Goal: Task Accomplishment & Management: Manage account settings

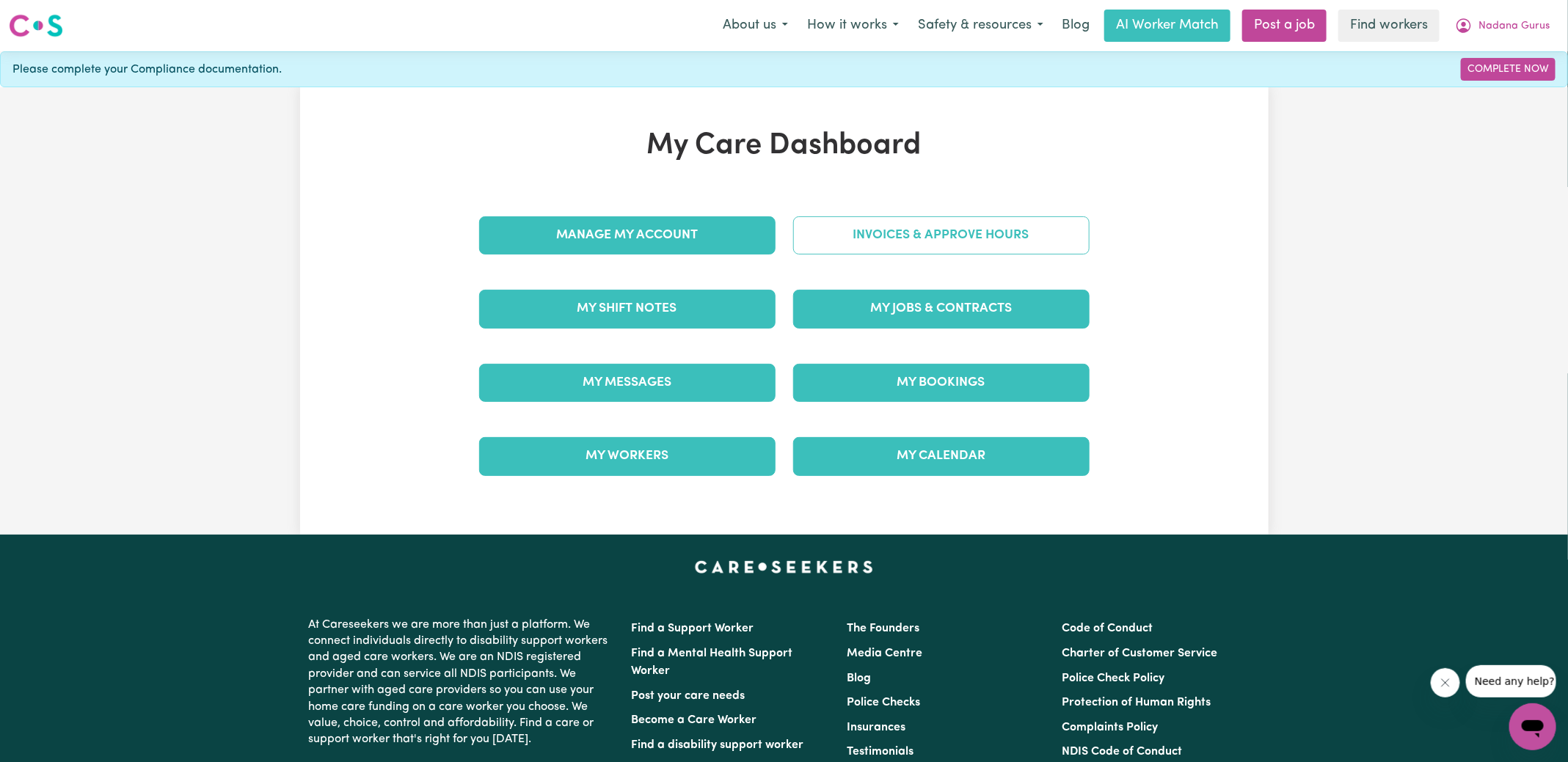
click at [828, 238] on link "Invoices & Approve Hours" at bounding box center [942, 236] width 297 height 38
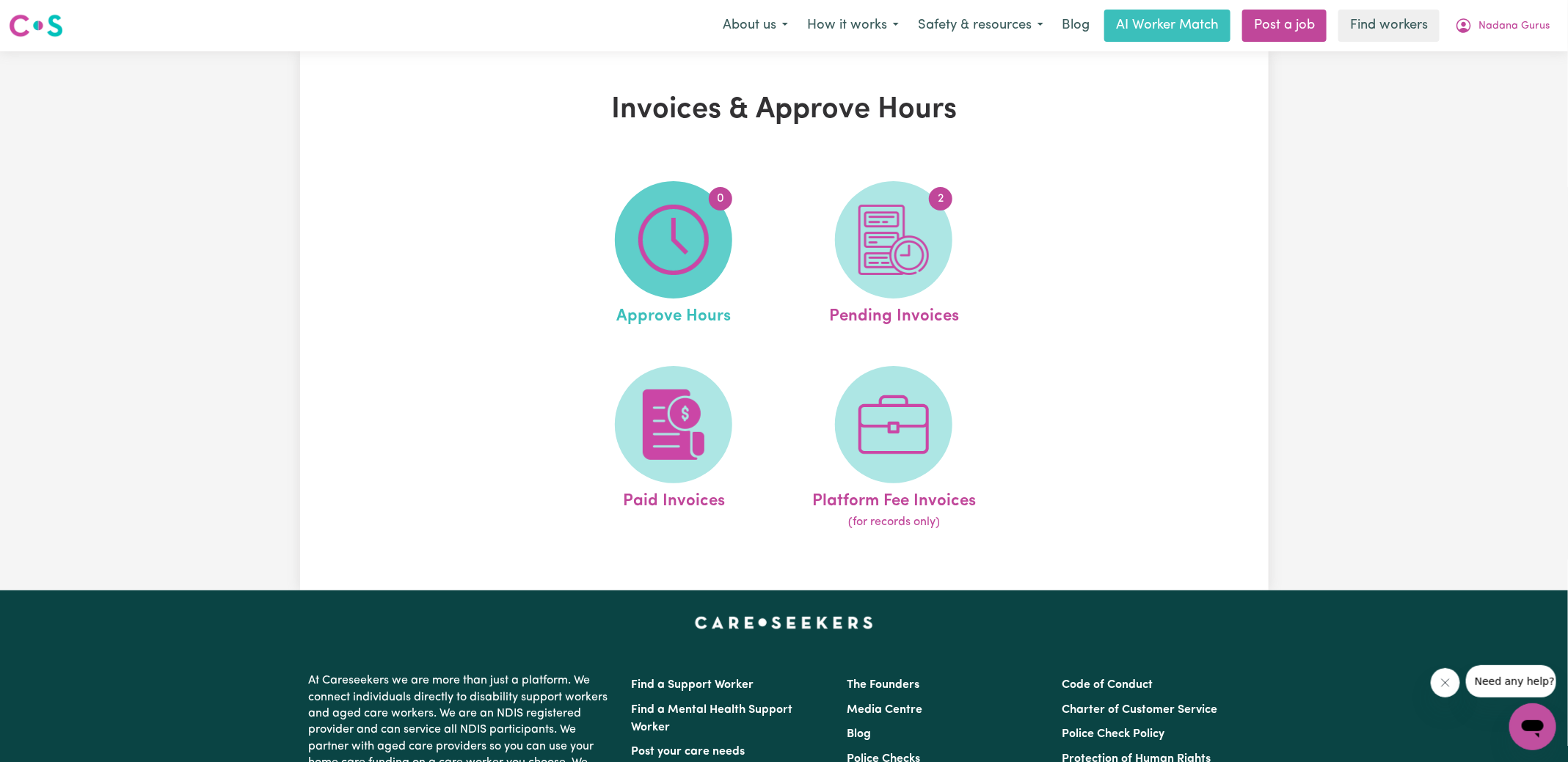
click at [639, 239] on img at bounding box center [673, 240] width 71 height 70
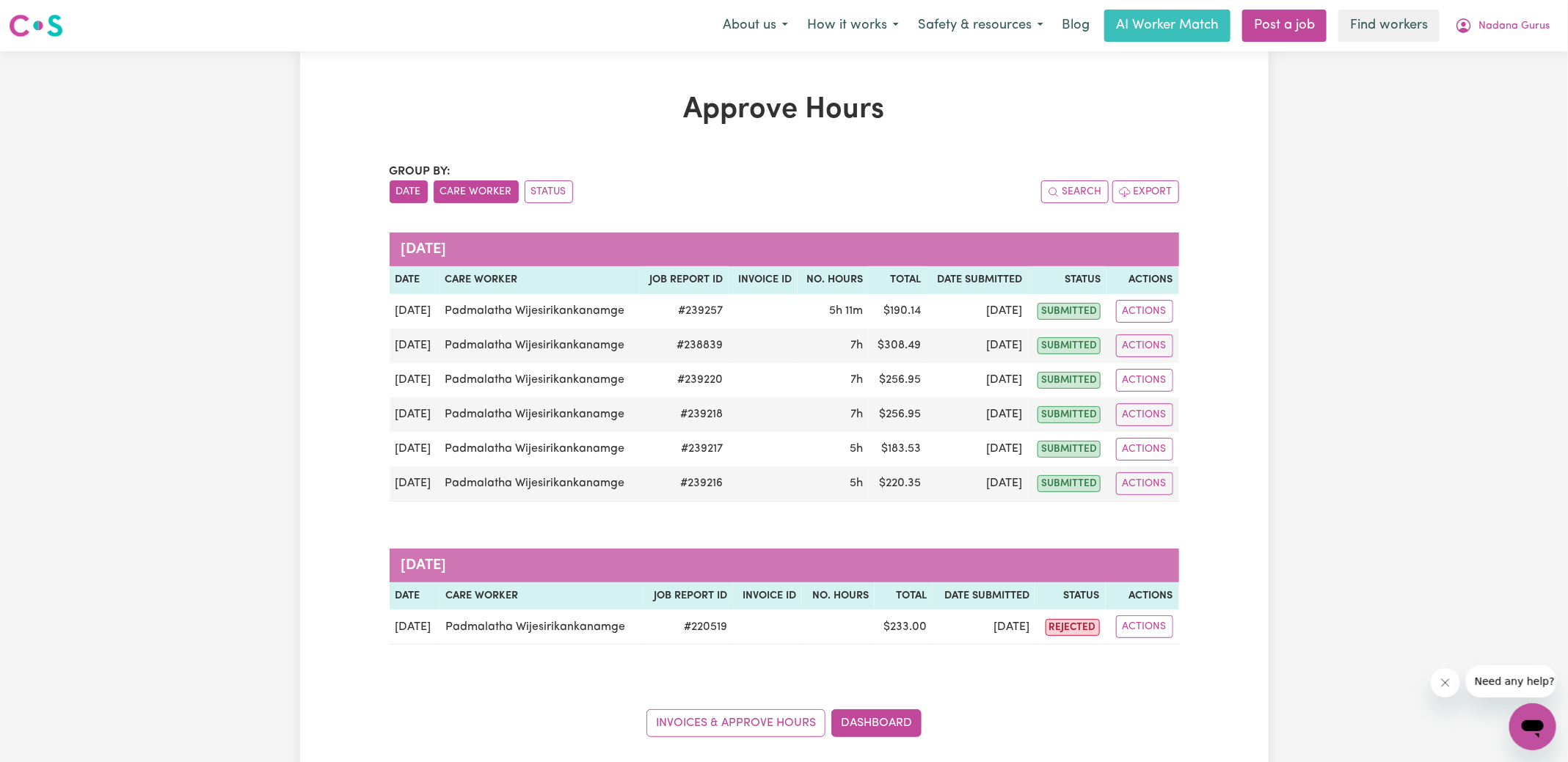
click at [502, 195] on button "Care Worker" at bounding box center [476, 192] width 85 height 23
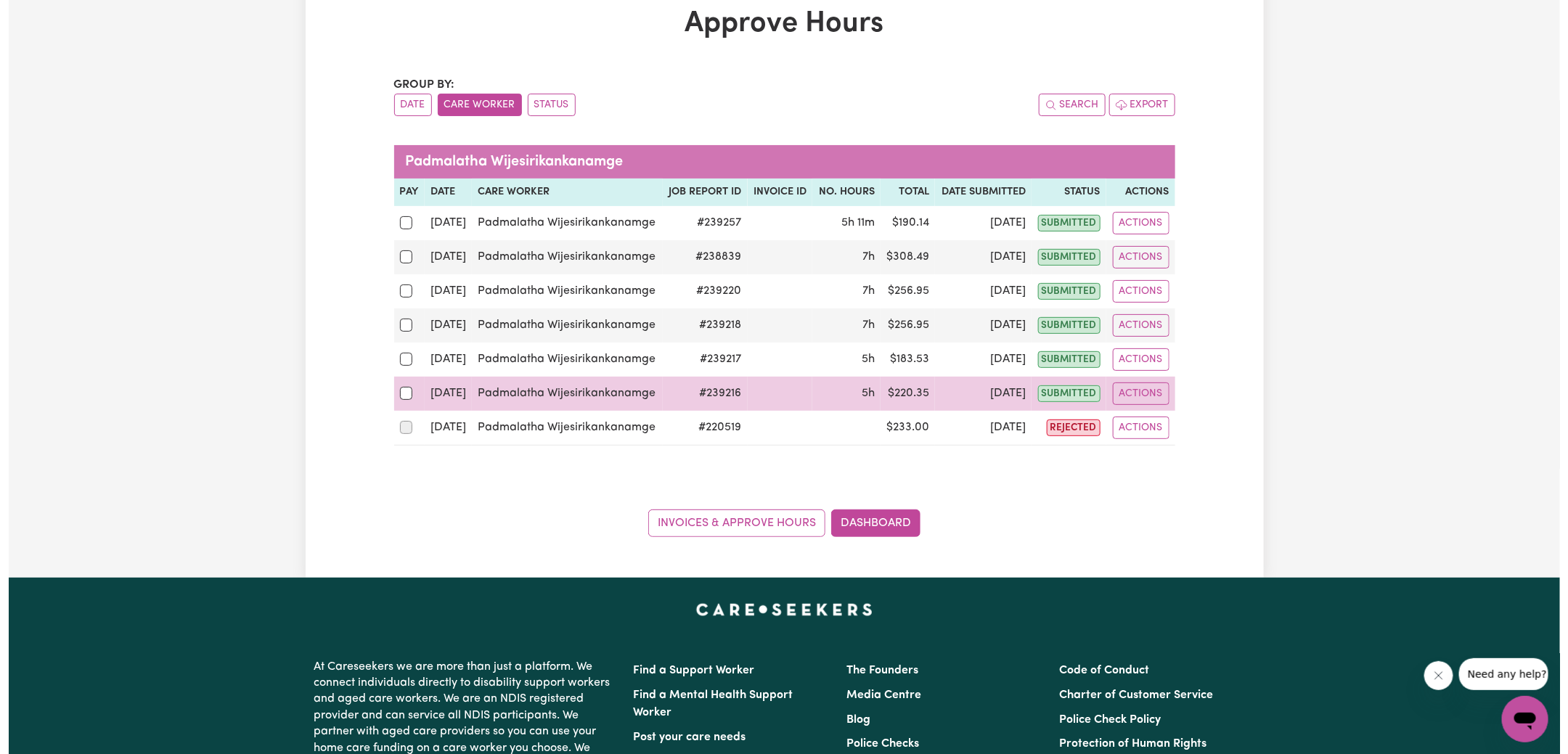
scroll to position [105, 0]
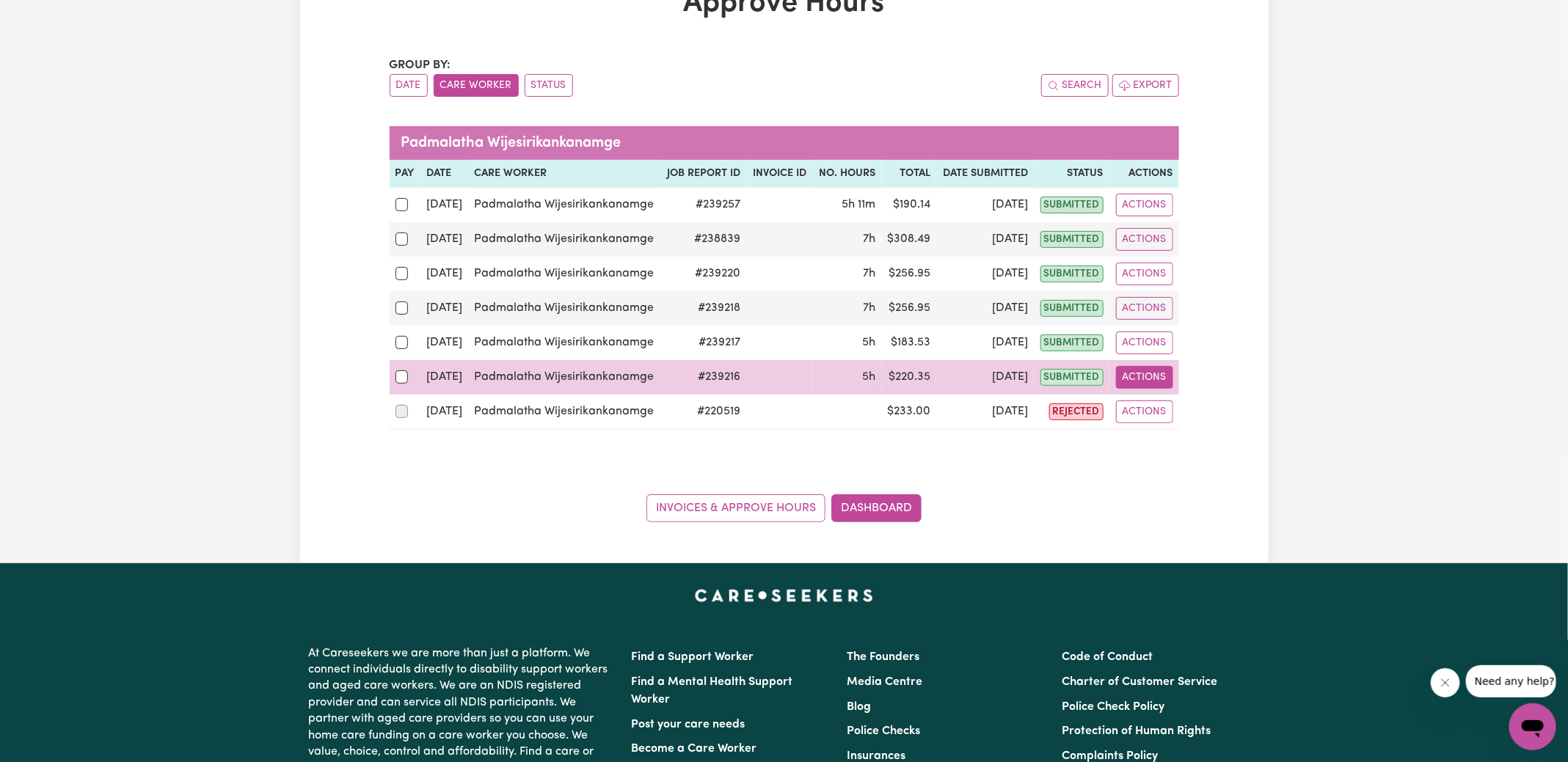
click at [1153, 371] on button "Actions" at bounding box center [1144, 377] width 57 height 23
click at [1155, 413] on link "View Job Report" at bounding box center [1179, 410] width 126 height 29
select select "pm"
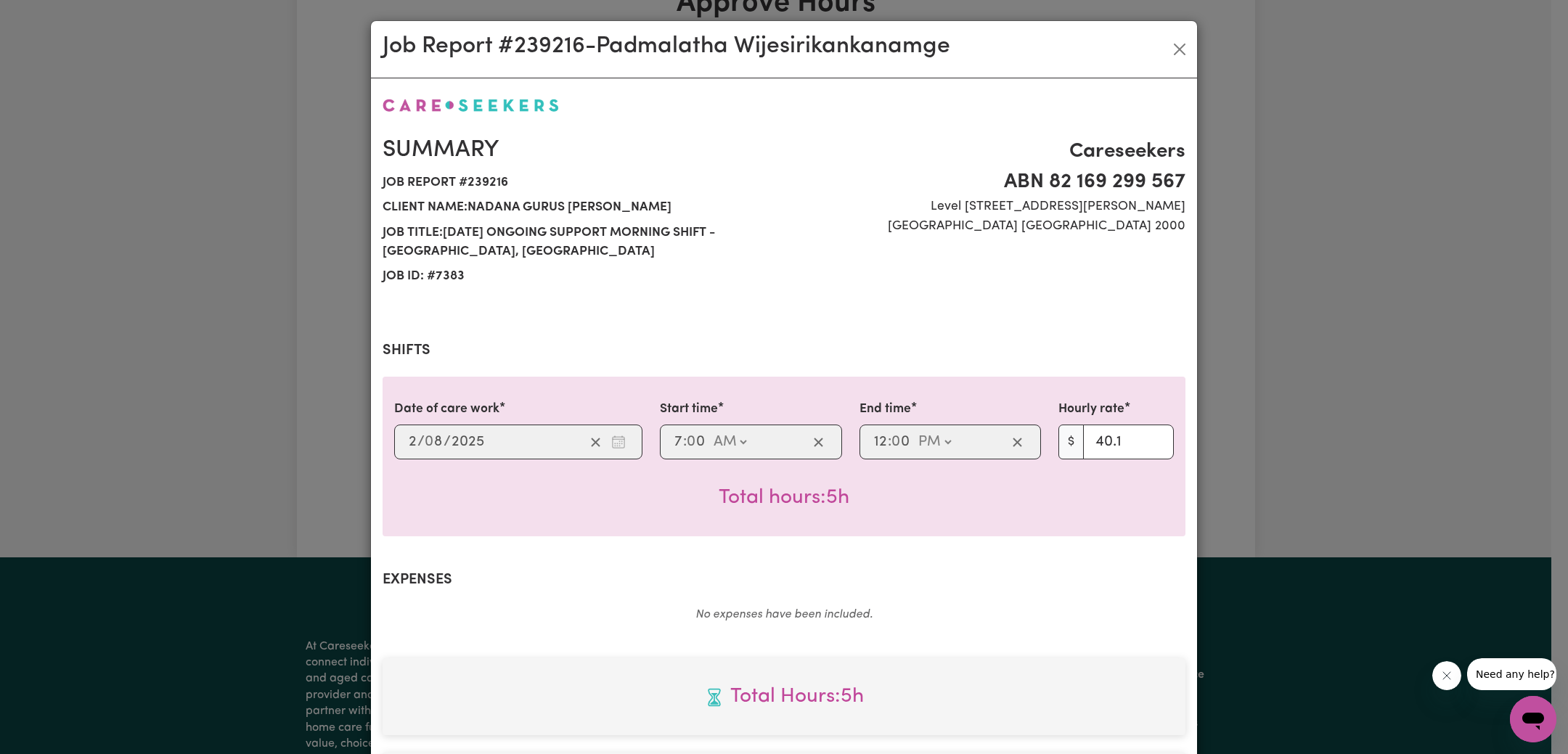
scroll to position [381, 0]
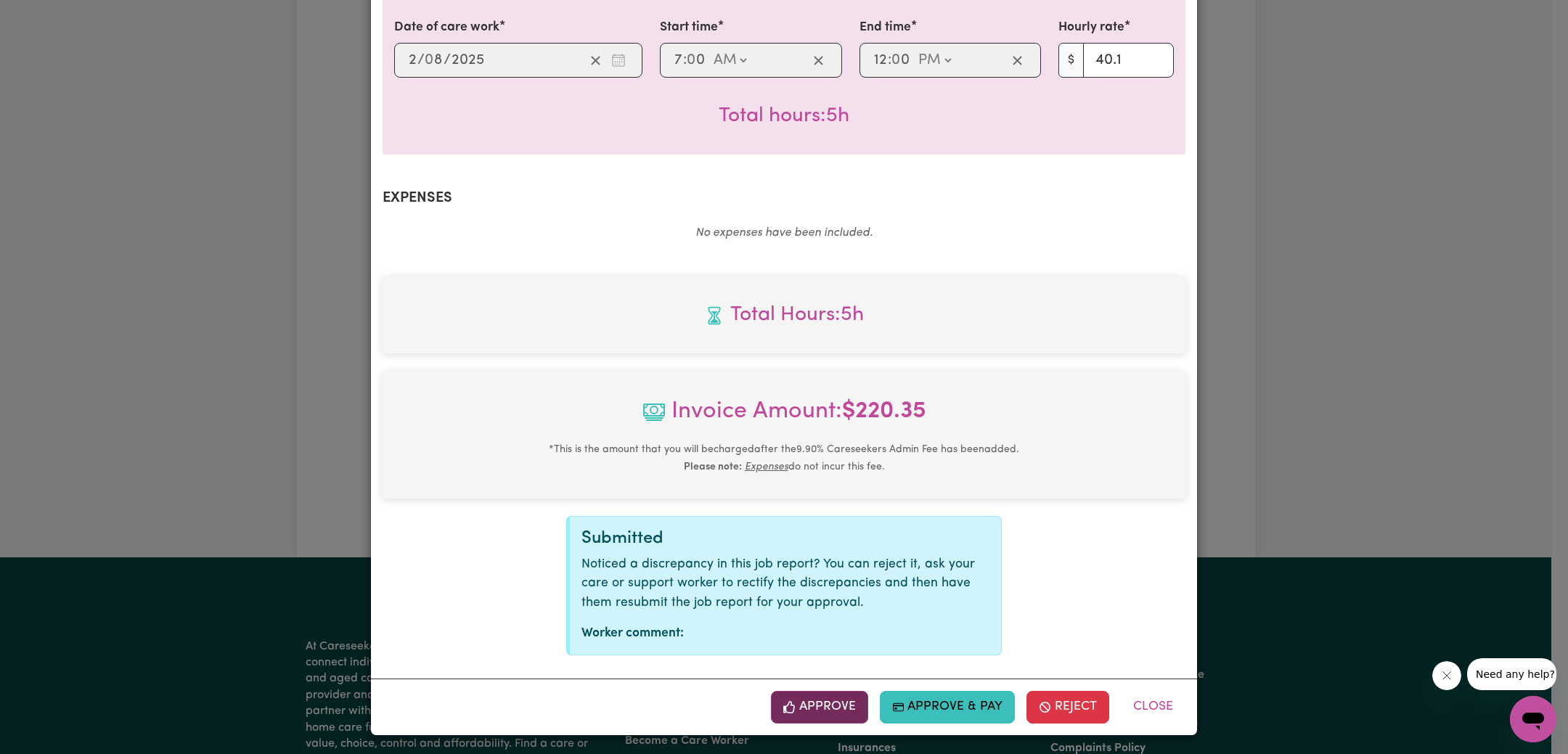
click at [824, 708] on button "Approve" at bounding box center [820, 707] width 97 height 32
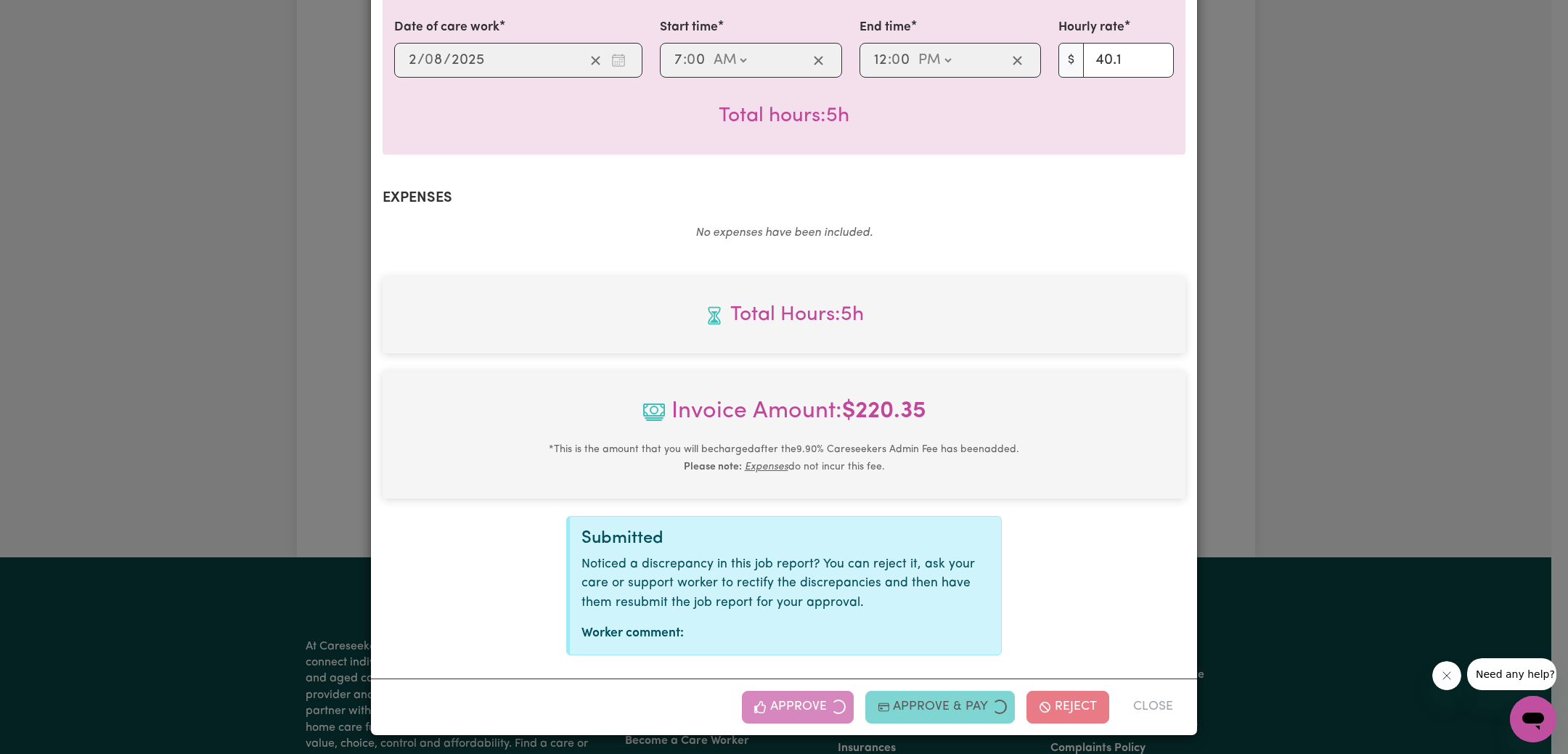
click at [1426, 363] on div "Job Report # 239216 - [PERSON_NAME] Summary Job report # 239216 Client name: Na…" at bounding box center [784, 377] width 1568 height 754
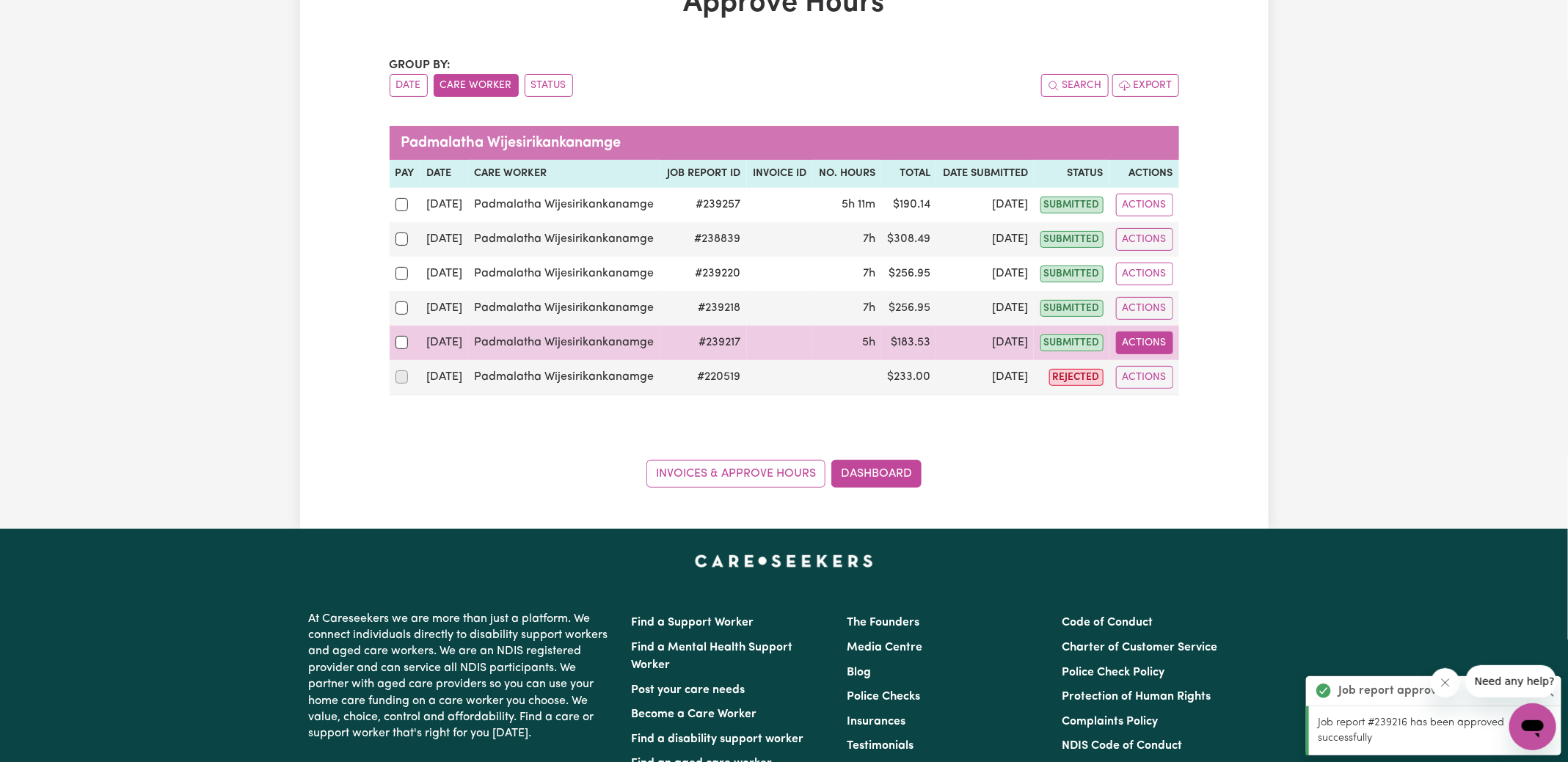
click at [1158, 335] on button "Actions" at bounding box center [1144, 343] width 57 height 23
click at [1159, 374] on link "View Job Report" at bounding box center [1179, 377] width 126 height 29
select select "pm"
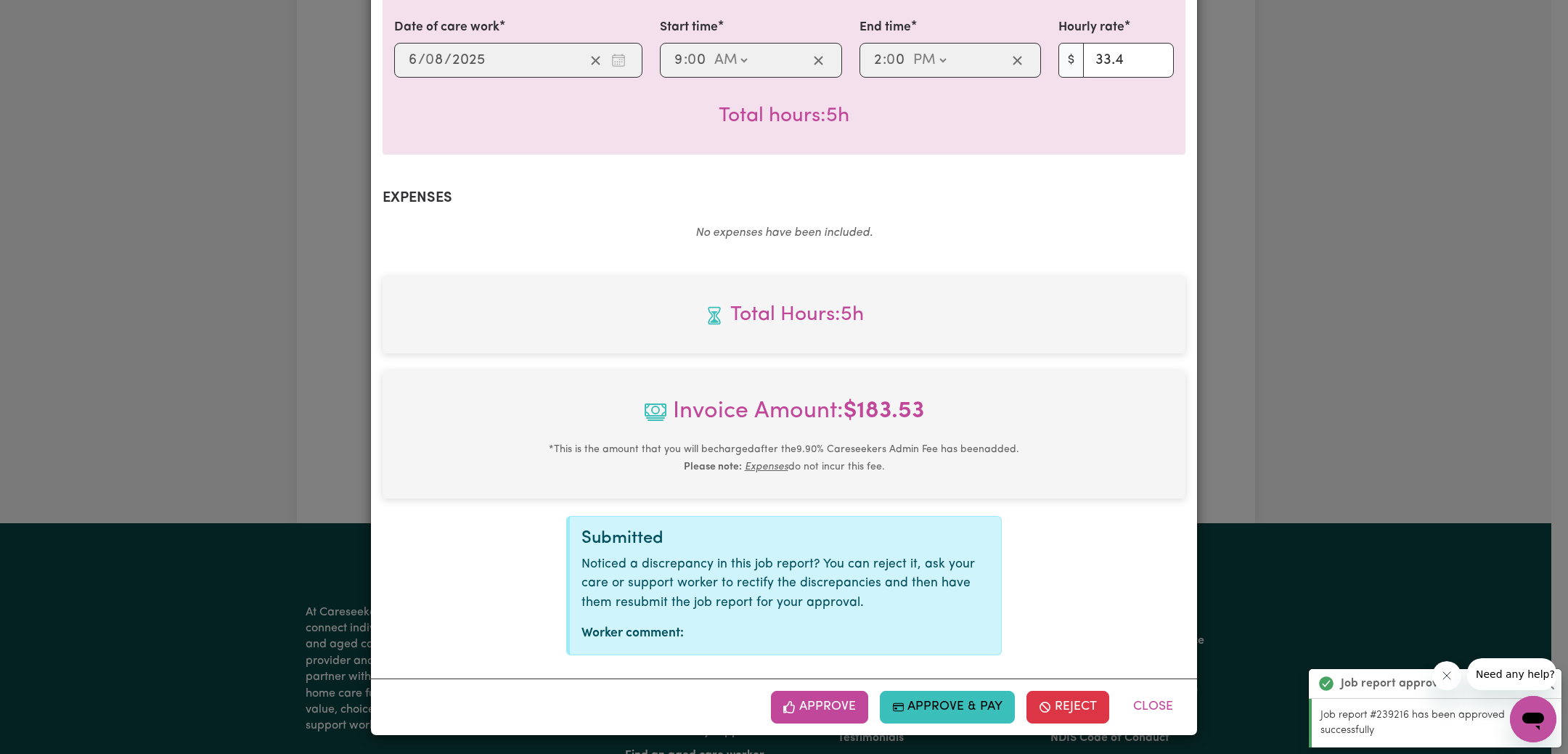
click at [815, 707] on button "Approve" at bounding box center [820, 707] width 97 height 32
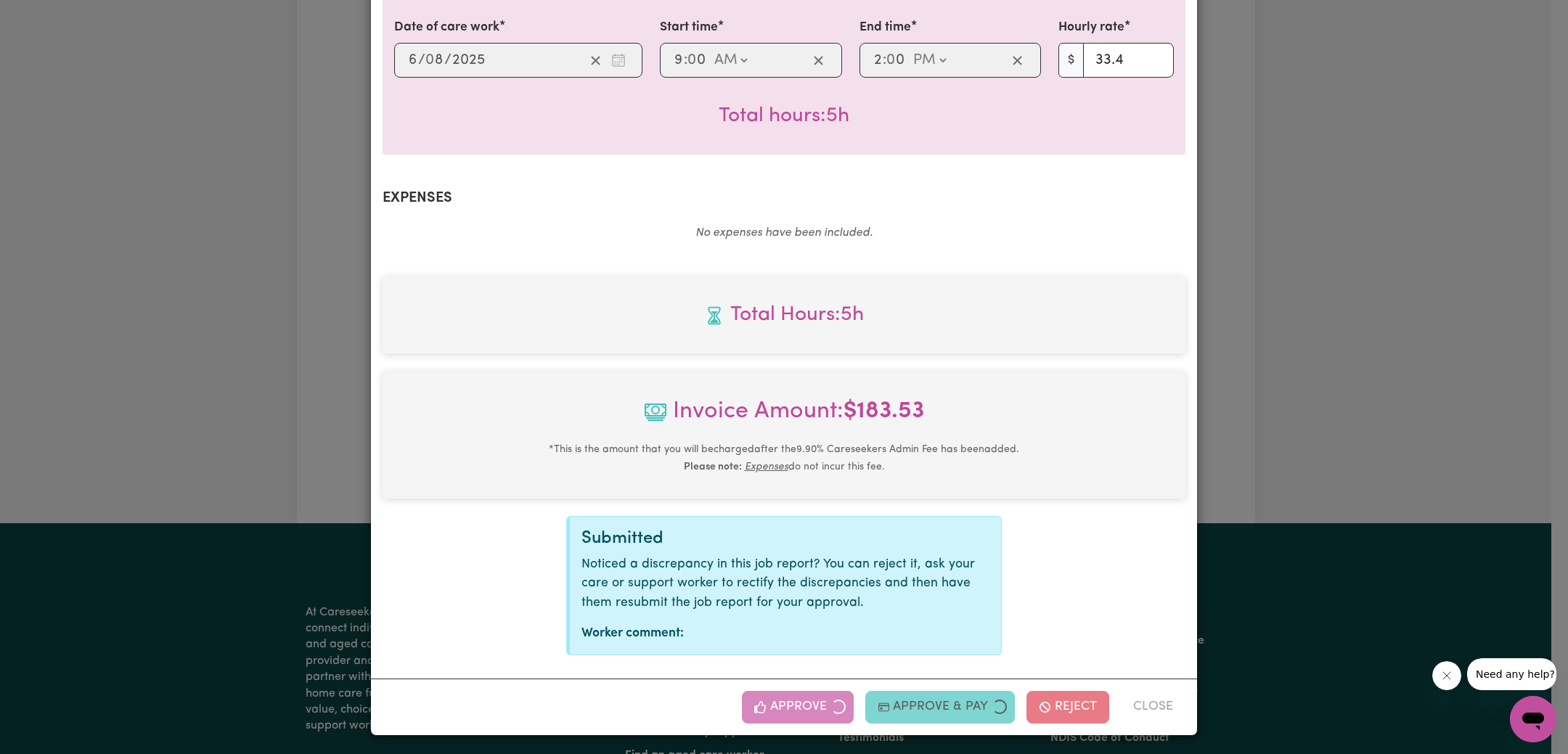
click at [1367, 410] on div "Job Report # 239217 - [PERSON_NAME] Summary Job report # 239217 Client name: Na…" at bounding box center [784, 377] width 1568 height 754
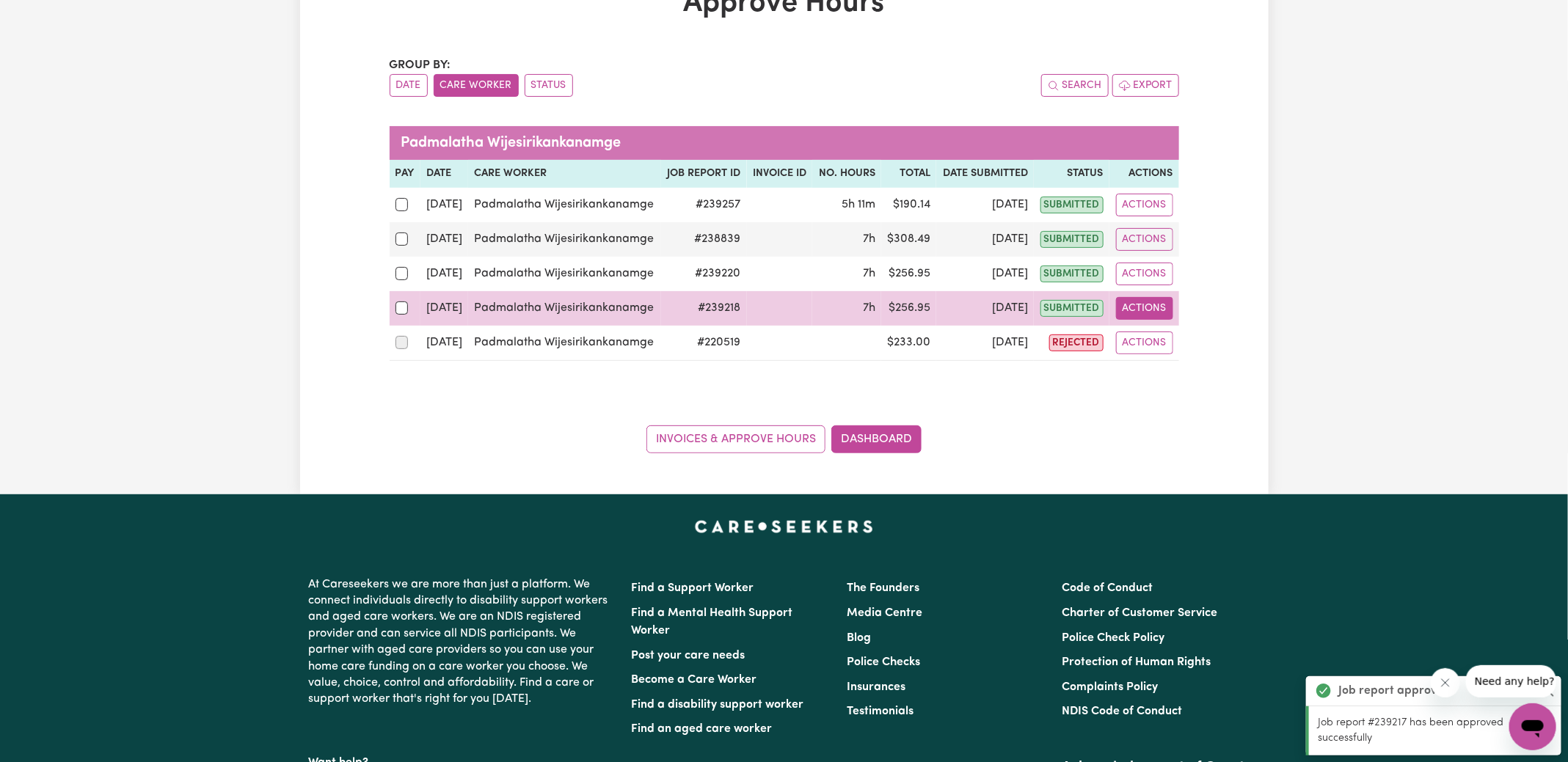
click at [1149, 300] on button "Actions" at bounding box center [1144, 308] width 57 height 23
click at [1157, 353] on link "View Job Report" at bounding box center [1179, 342] width 126 height 29
select select "pm"
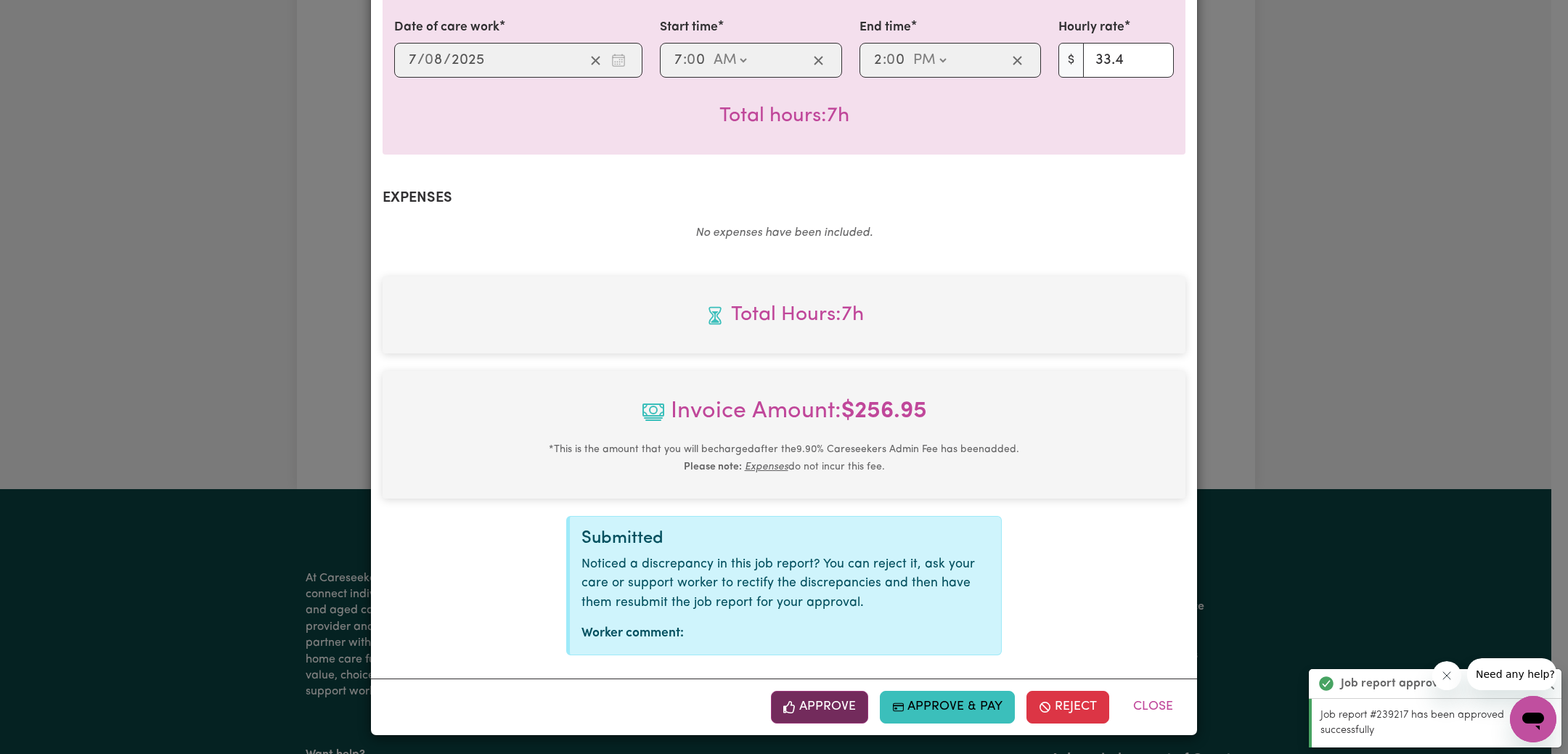
click at [833, 700] on button "Approve" at bounding box center [820, 707] width 97 height 32
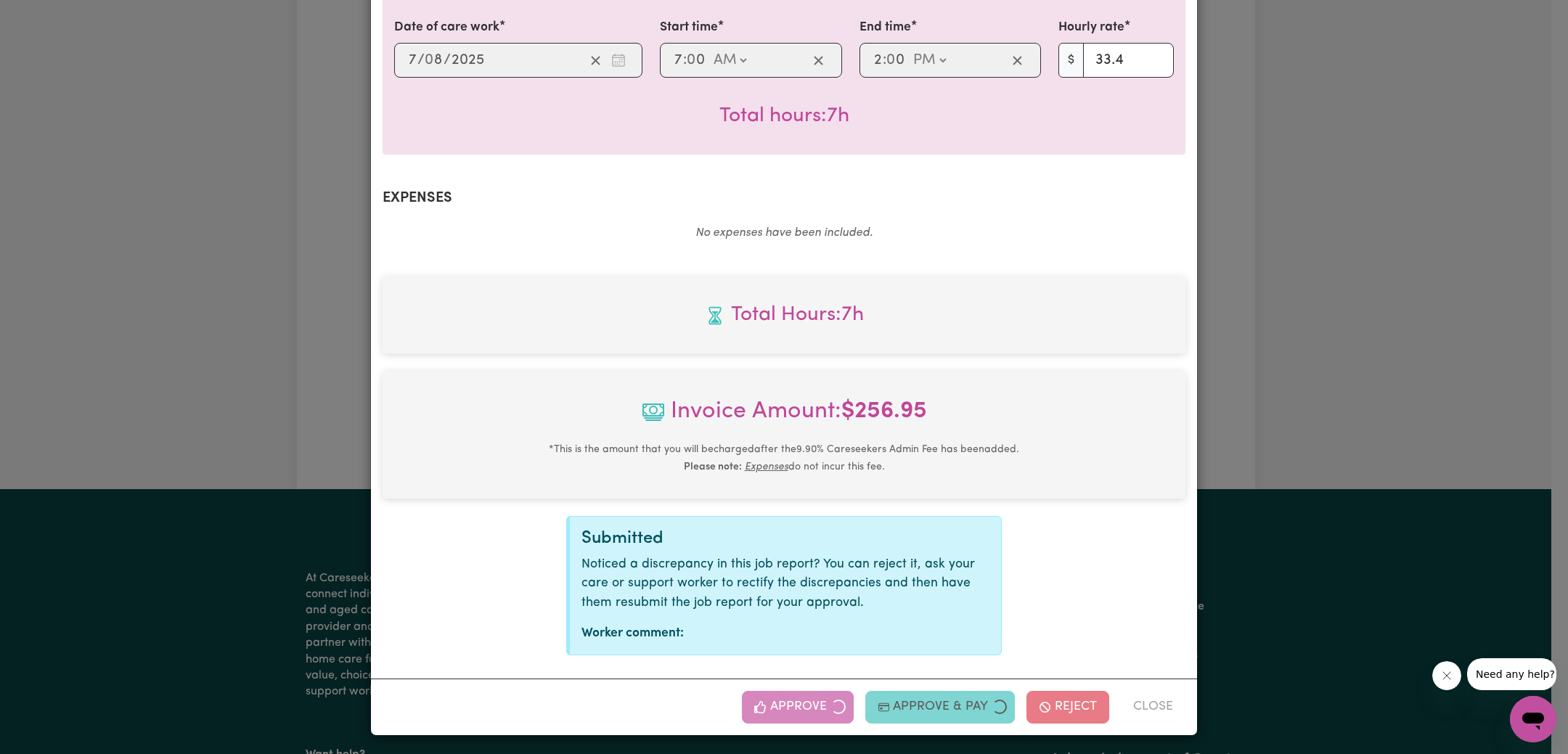
click at [1312, 345] on div "Job Report # 239218 - [PERSON_NAME] Summary Job report # 239218 Client name: Na…" at bounding box center [784, 377] width 1568 height 754
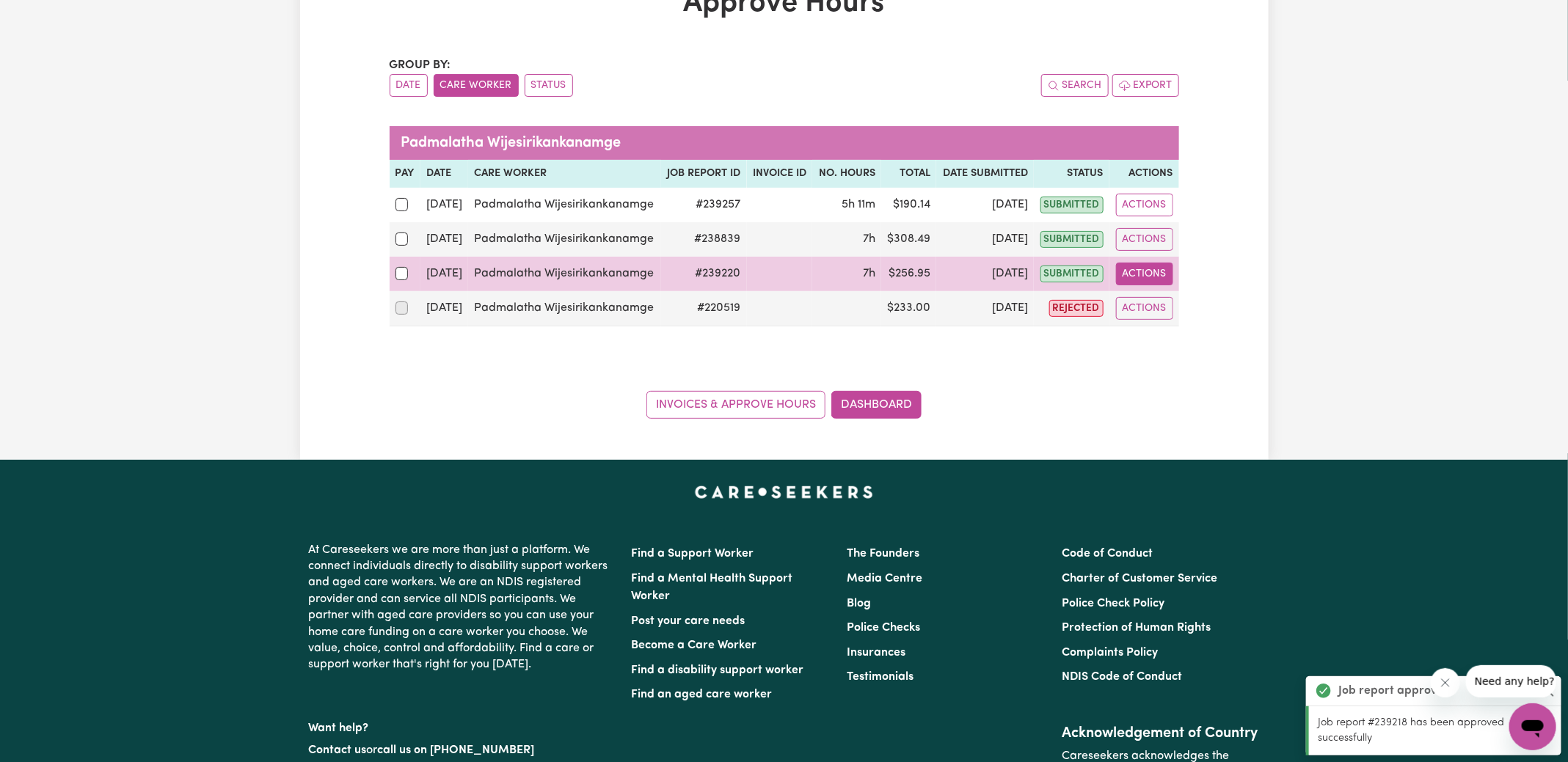
click at [1132, 275] on button "Actions" at bounding box center [1144, 274] width 57 height 23
click at [1149, 308] on link "View Job Report" at bounding box center [1179, 308] width 126 height 29
select select "pm"
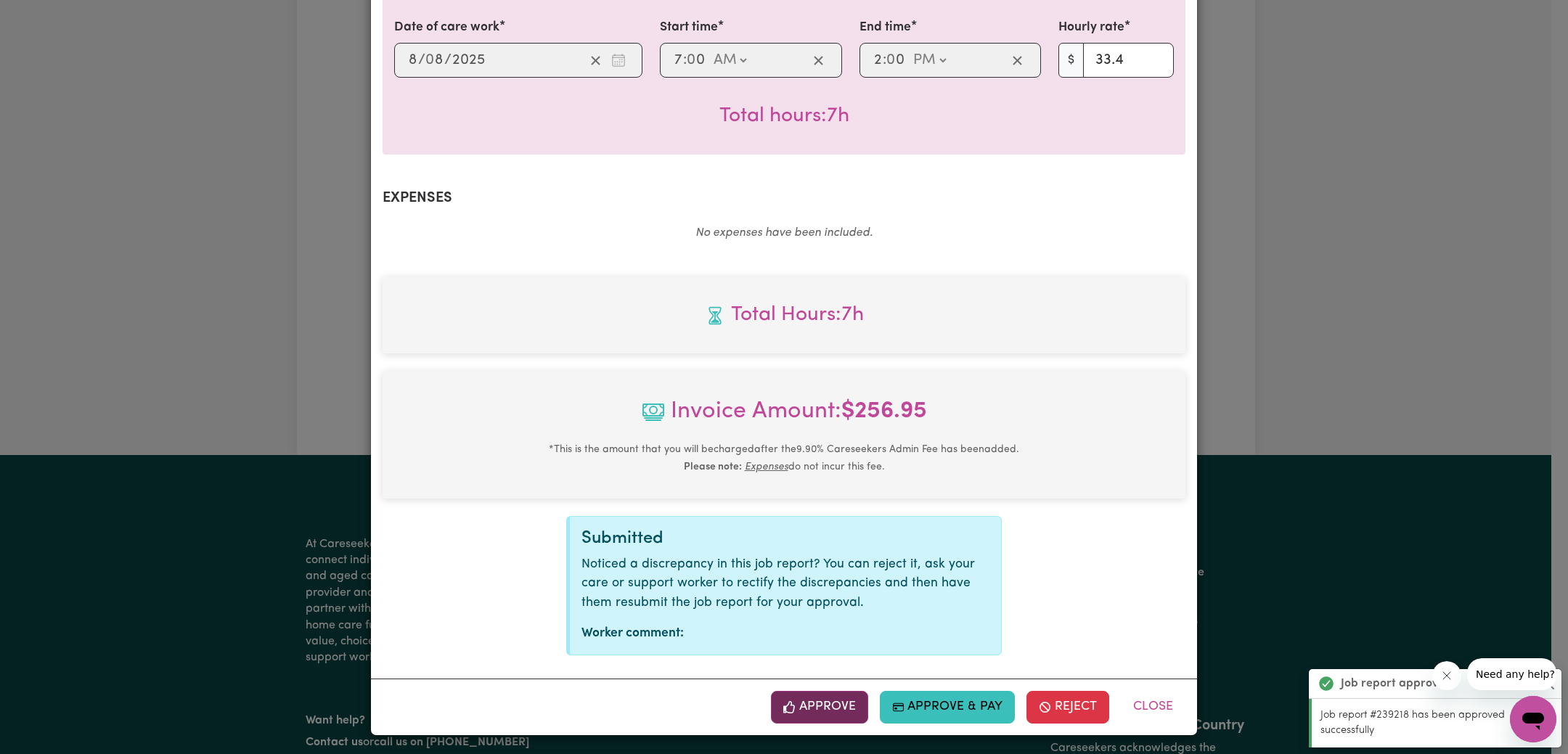
click at [824, 703] on button "Approve" at bounding box center [820, 707] width 97 height 32
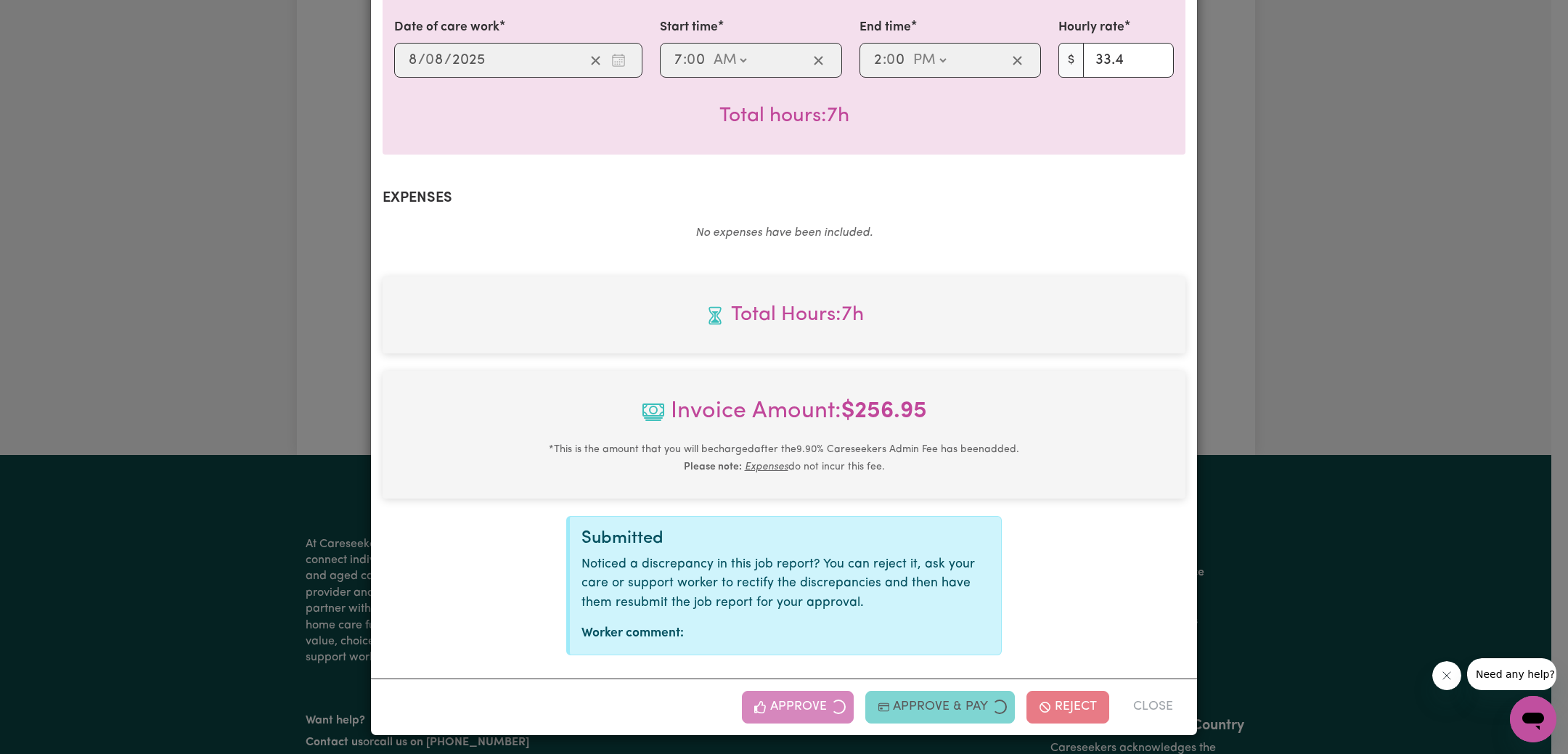
click at [1338, 453] on div "Job Report # 239220 - [PERSON_NAME] Summary Job report # 239220 Client name: Na…" at bounding box center [784, 377] width 1568 height 754
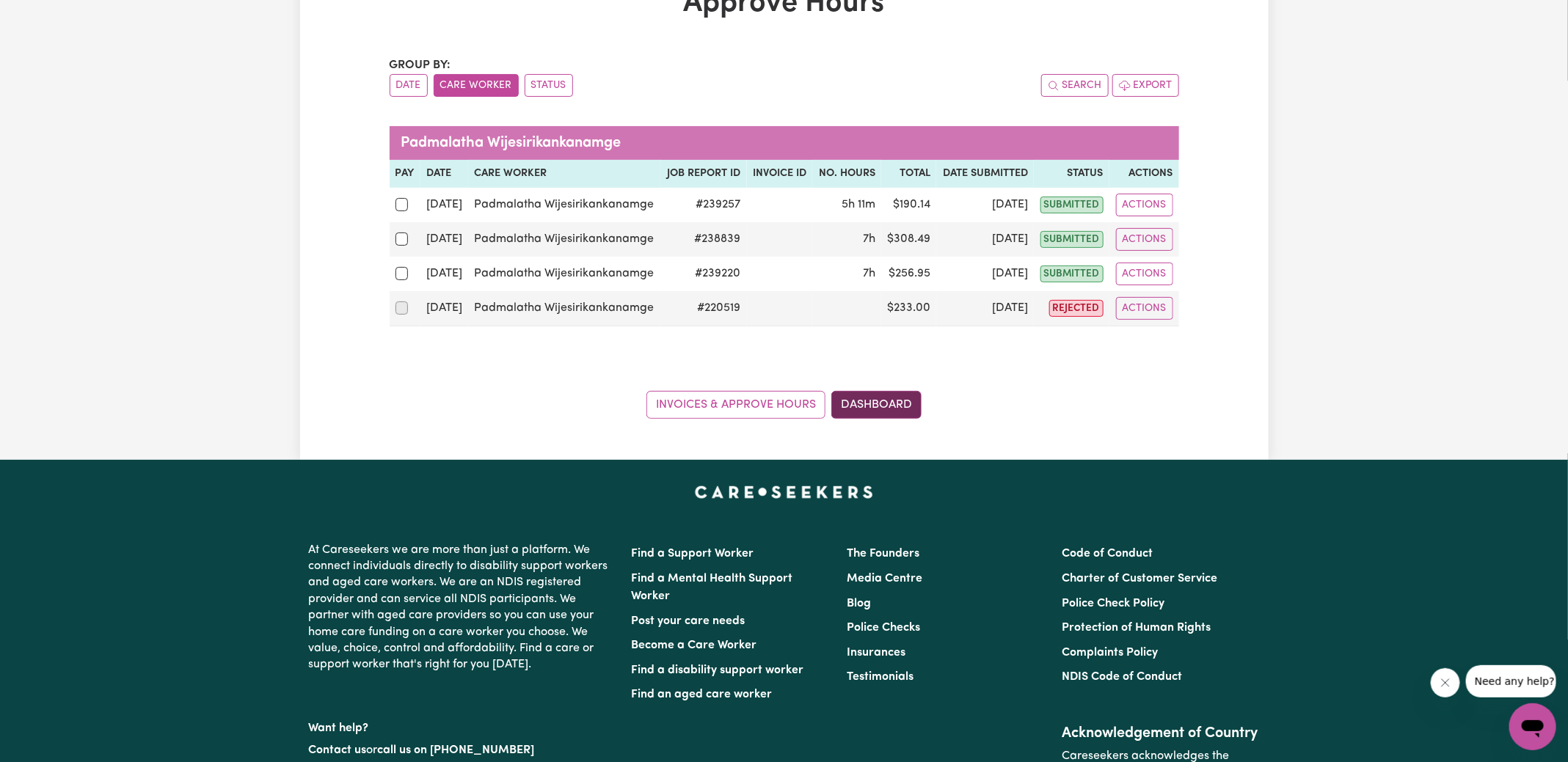
click at [884, 402] on link "Dashboard" at bounding box center [876, 404] width 90 height 28
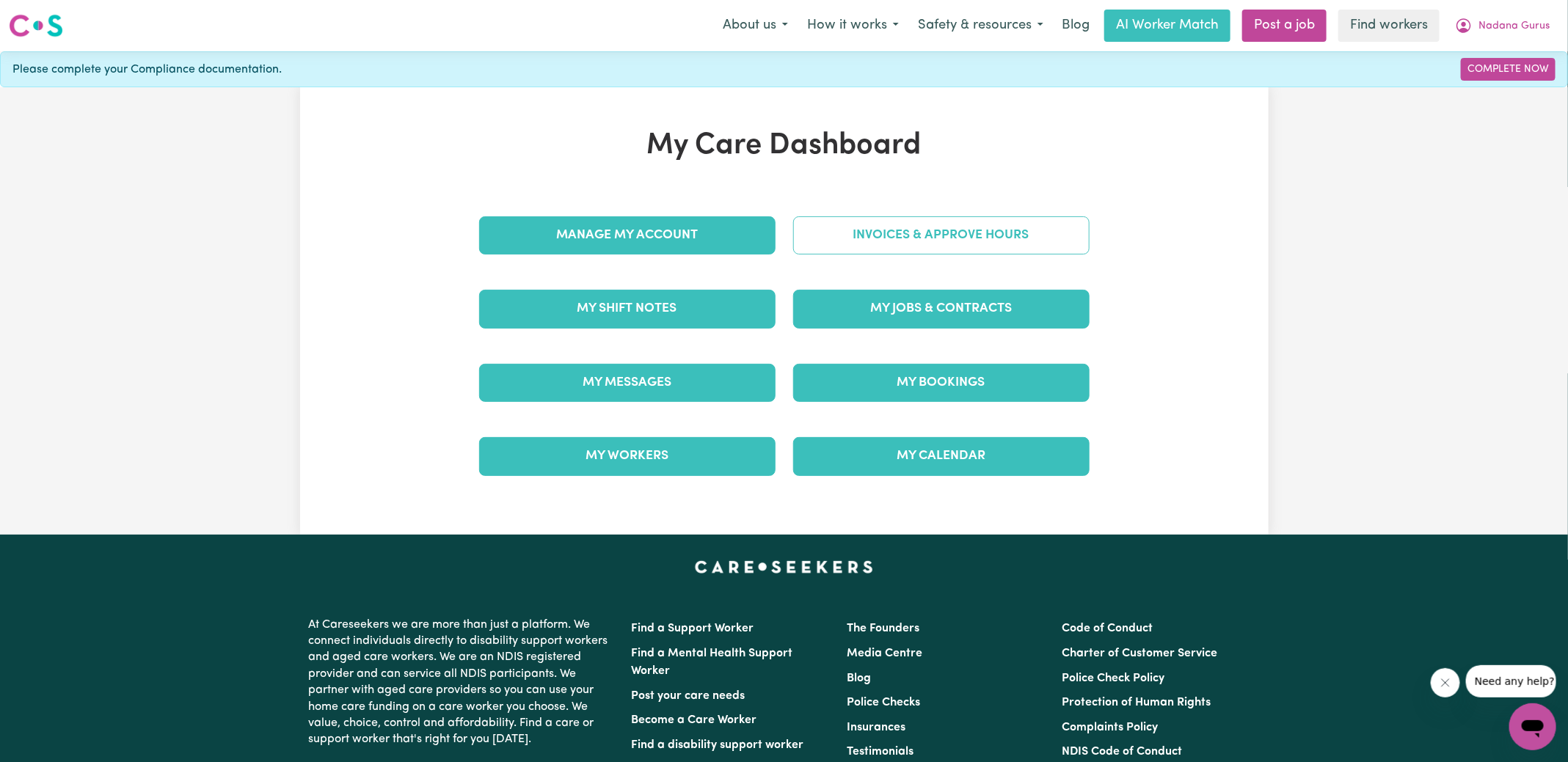
click at [893, 225] on link "Invoices & Approve Hours" at bounding box center [942, 236] width 297 height 38
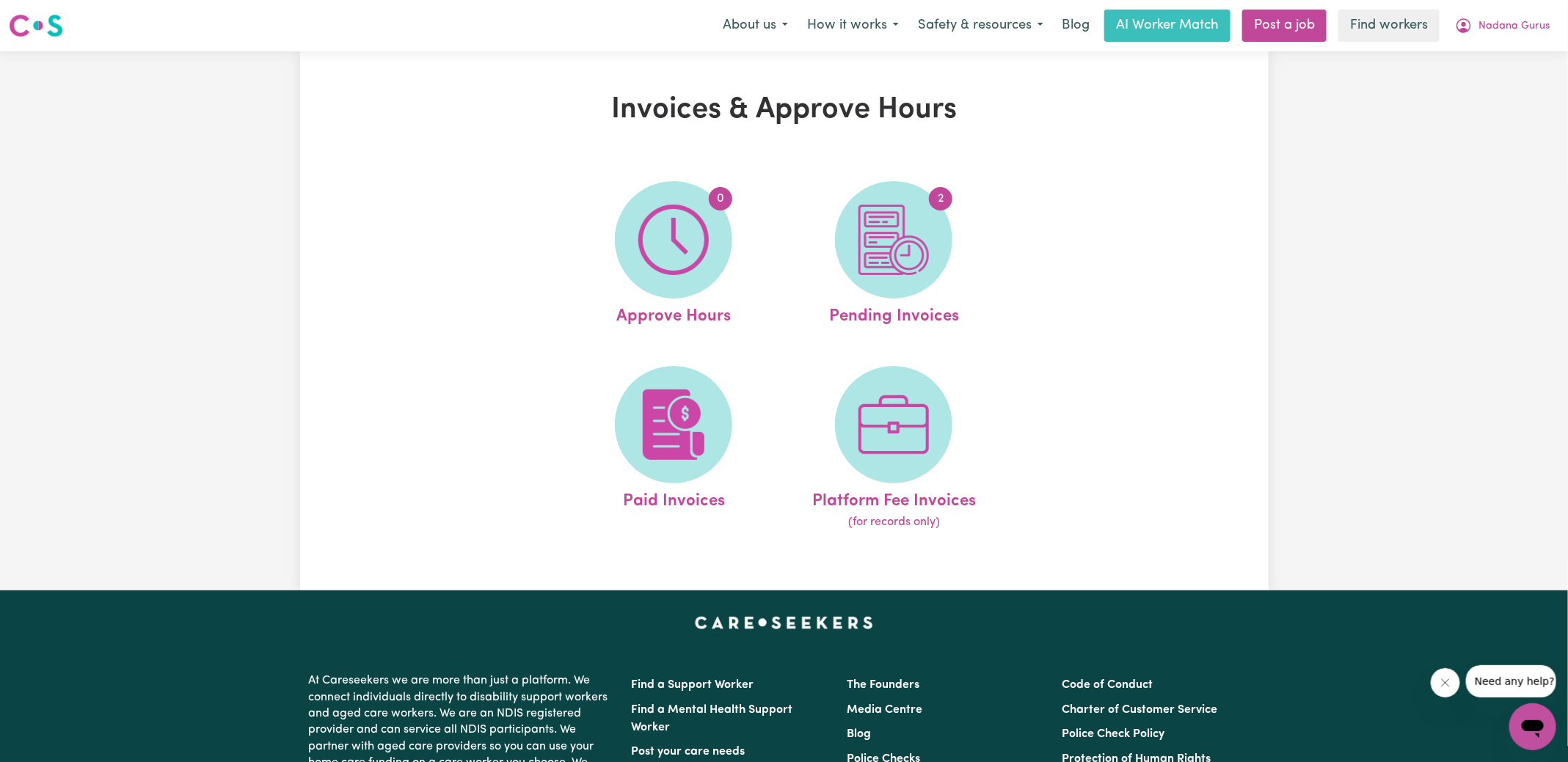
click at [893, 225] on img at bounding box center [894, 240] width 71 height 70
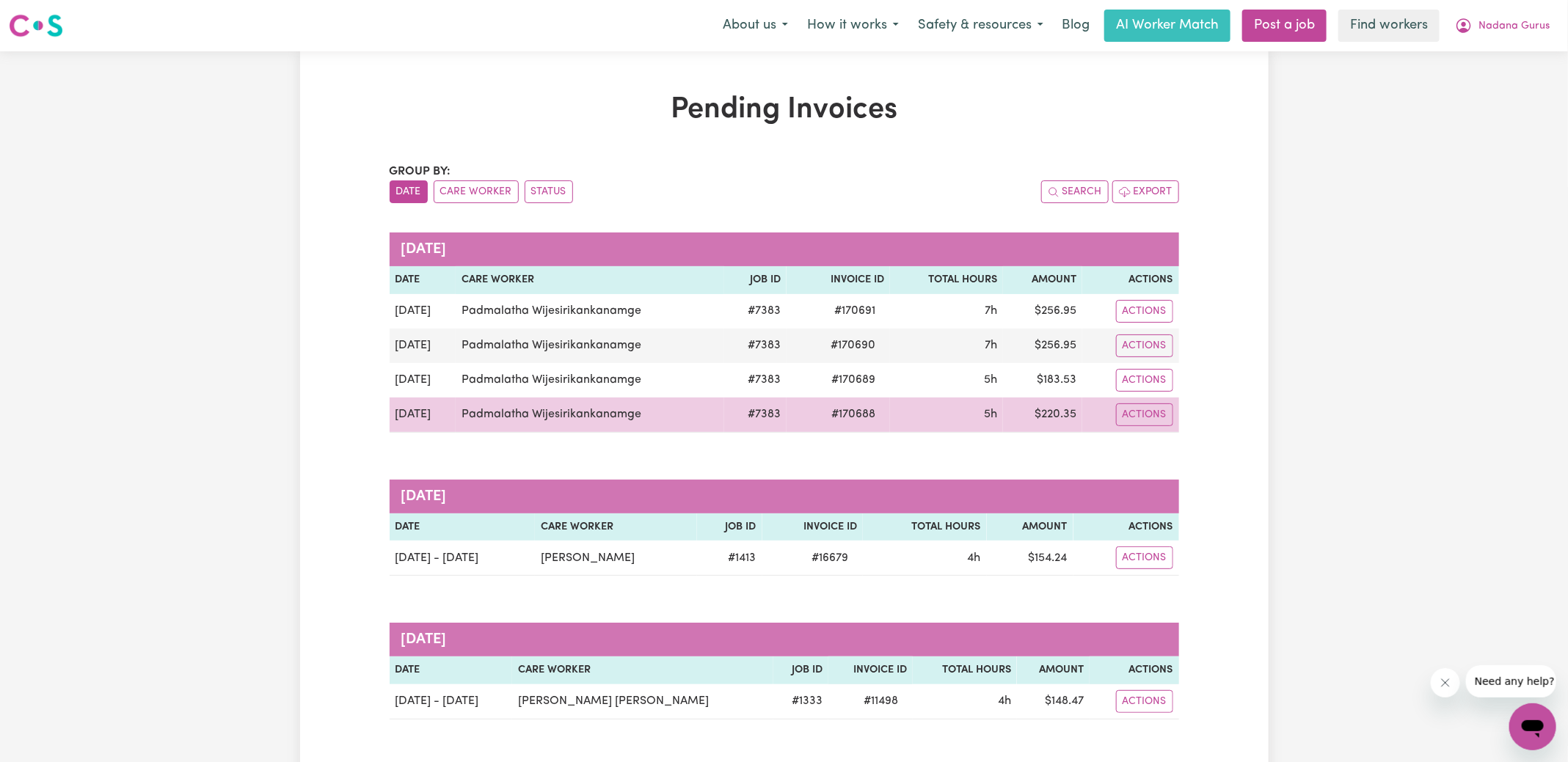
click at [857, 411] on span "# 170688" at bounding box center [853, 414] width 62 height 18
copy span "170688"
click at [860, 415] on span "# 170688" at bounding box center [853, 414] width 62 height 18
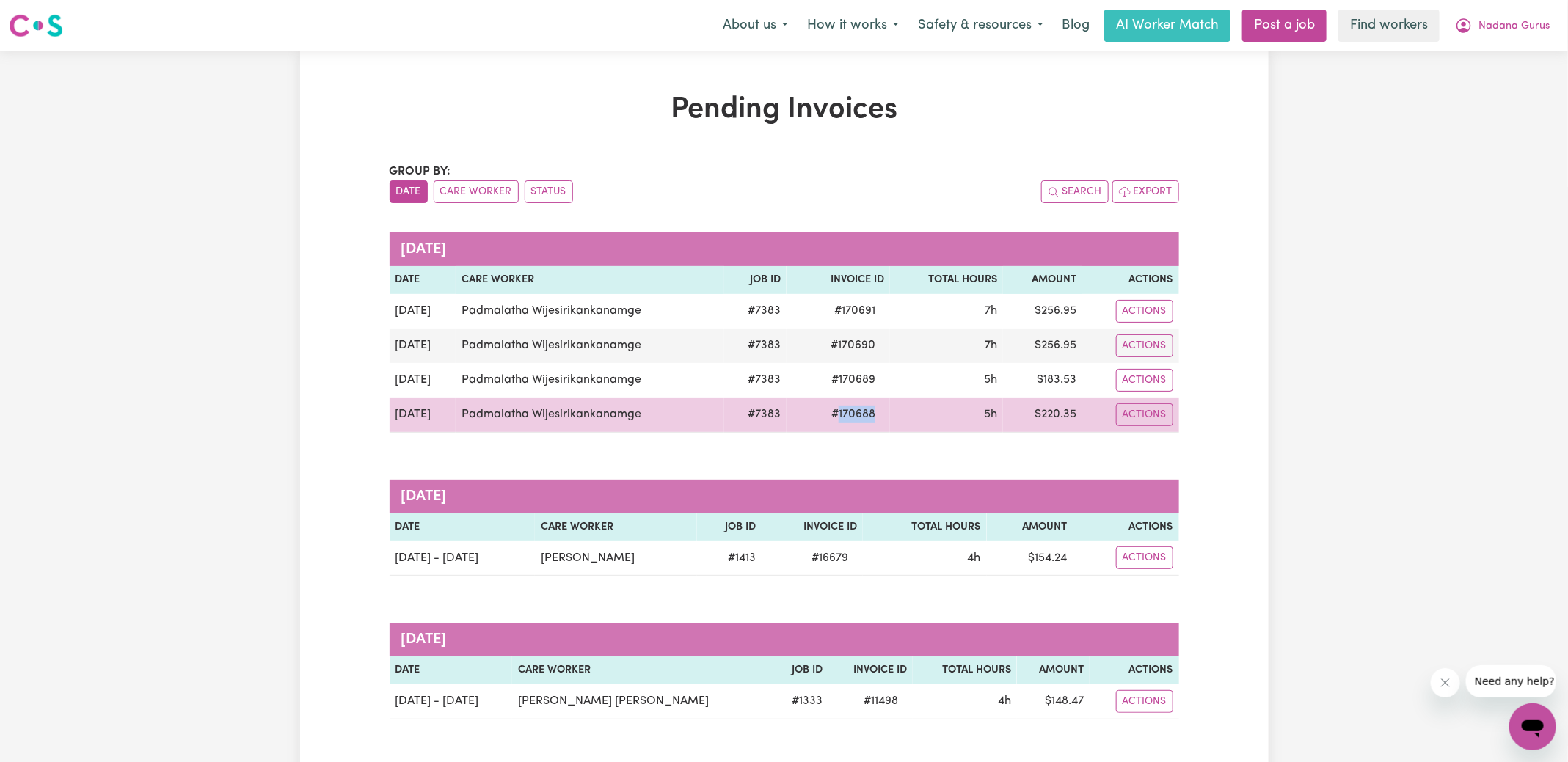
copy span "170688"
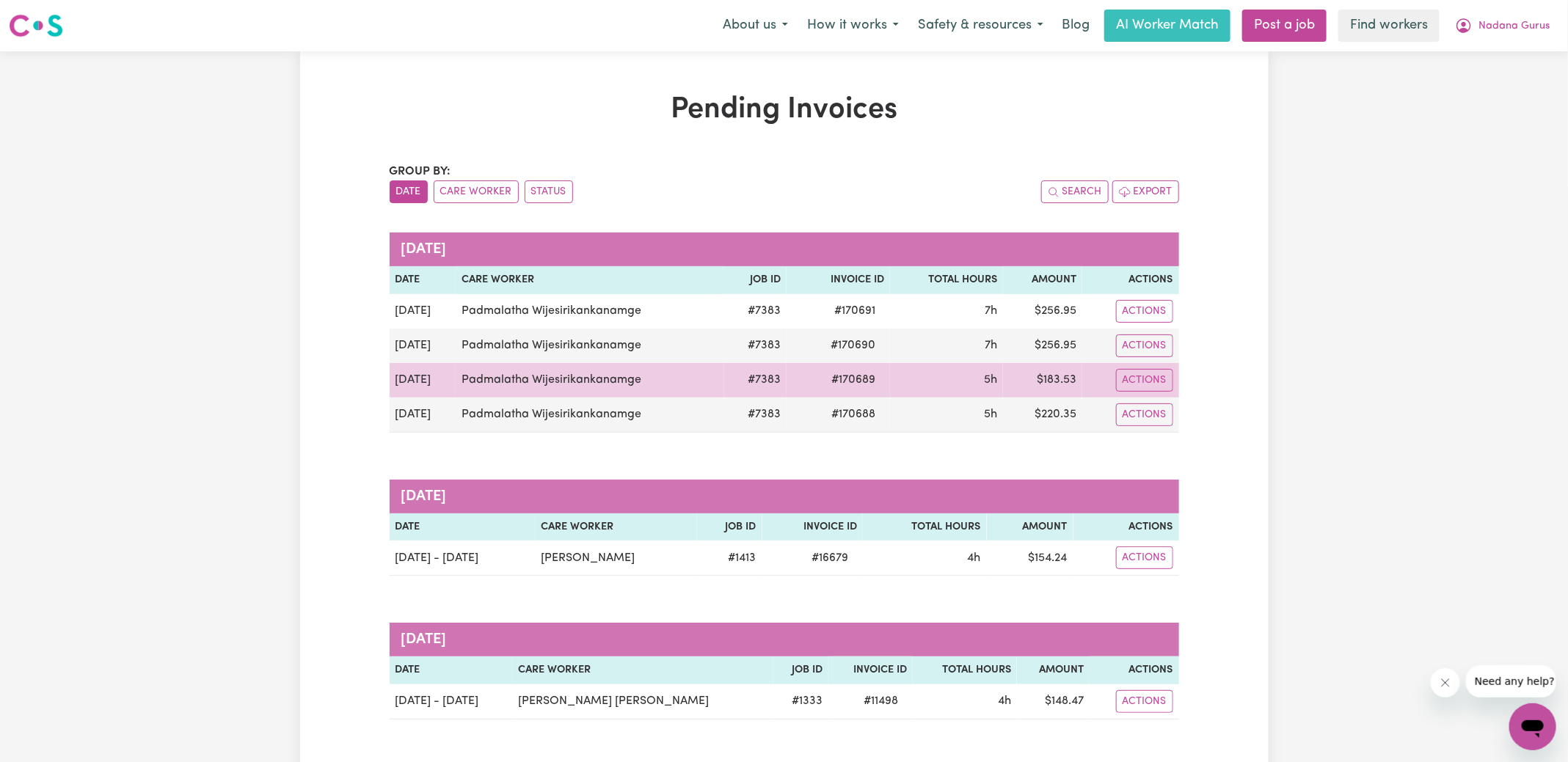
click at [857, 371] on span "# 170689" at bounding box center [853, 380] width 62 height 18
copy span "170689"
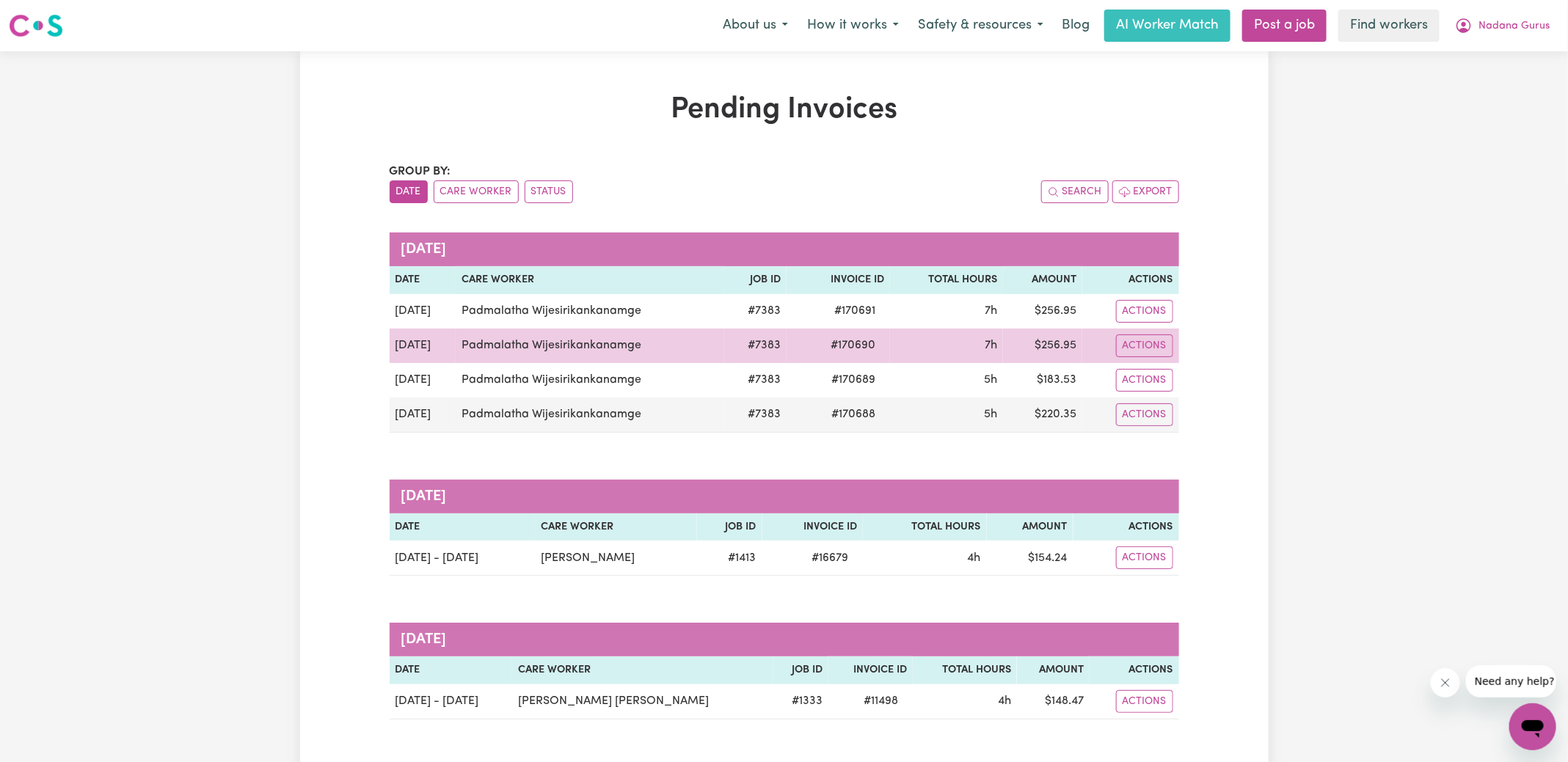
click at [856, 343] on span "# 170690" at bounding box center [853, 346] width 62 height 18
copy span "170690"
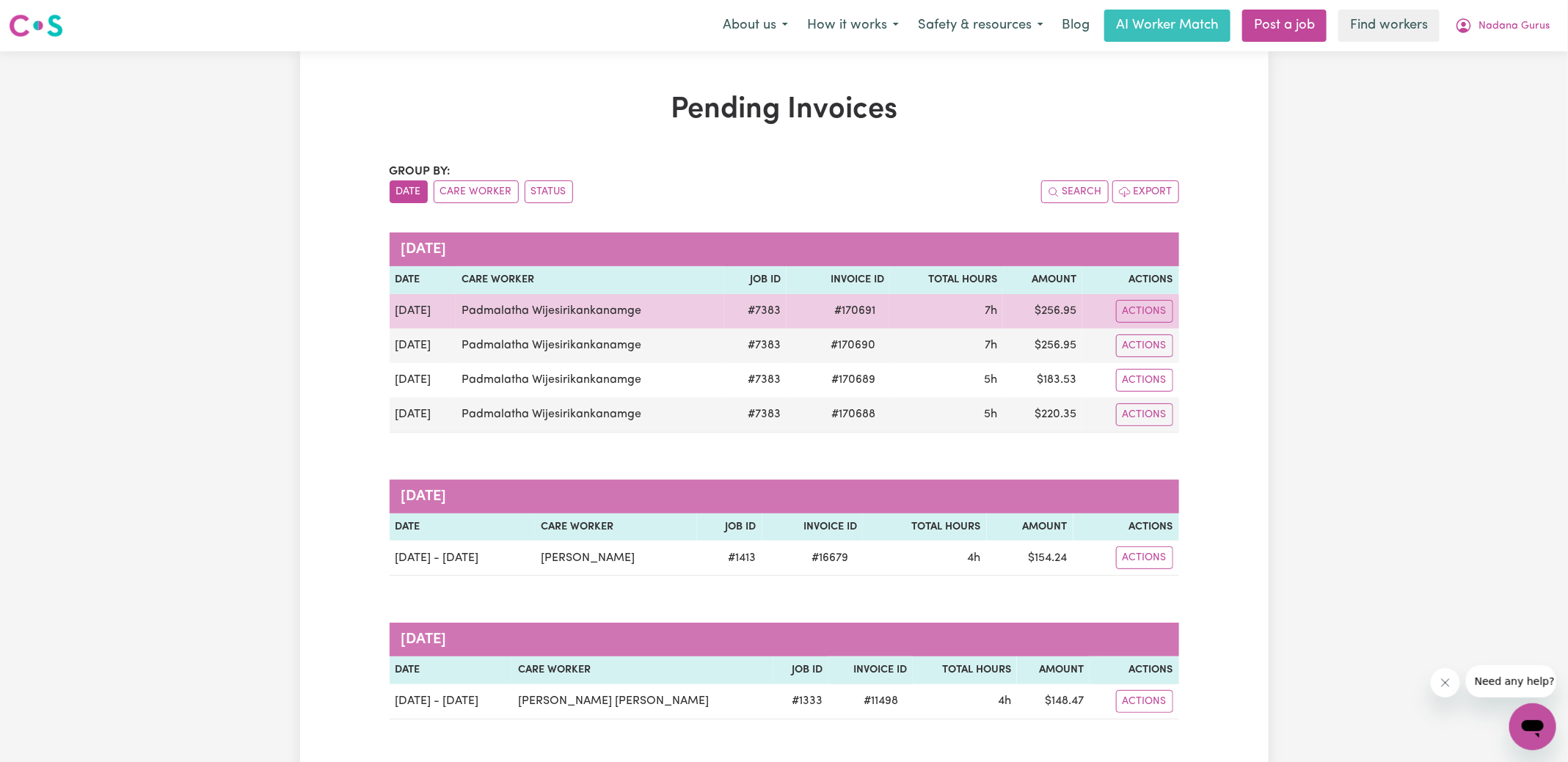
click at [859, 311] on span "# 170691" at bounding box center [855, 311] width 59 height 18
copy span "170691"
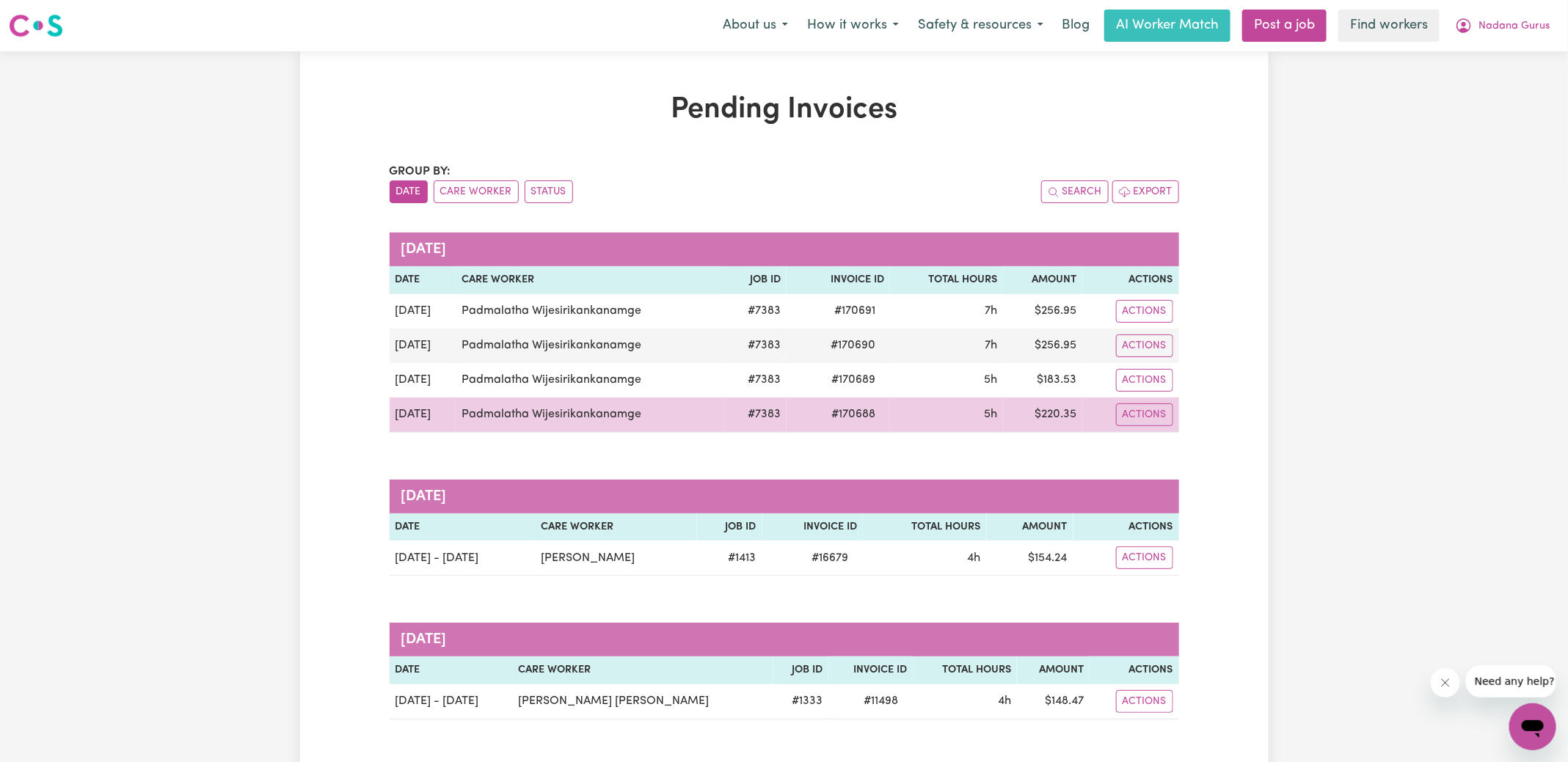
click at [1061, 410] on td "$ 220.35" at bounding box center [1043, 415] width 79 height 35
copy td "220.35"
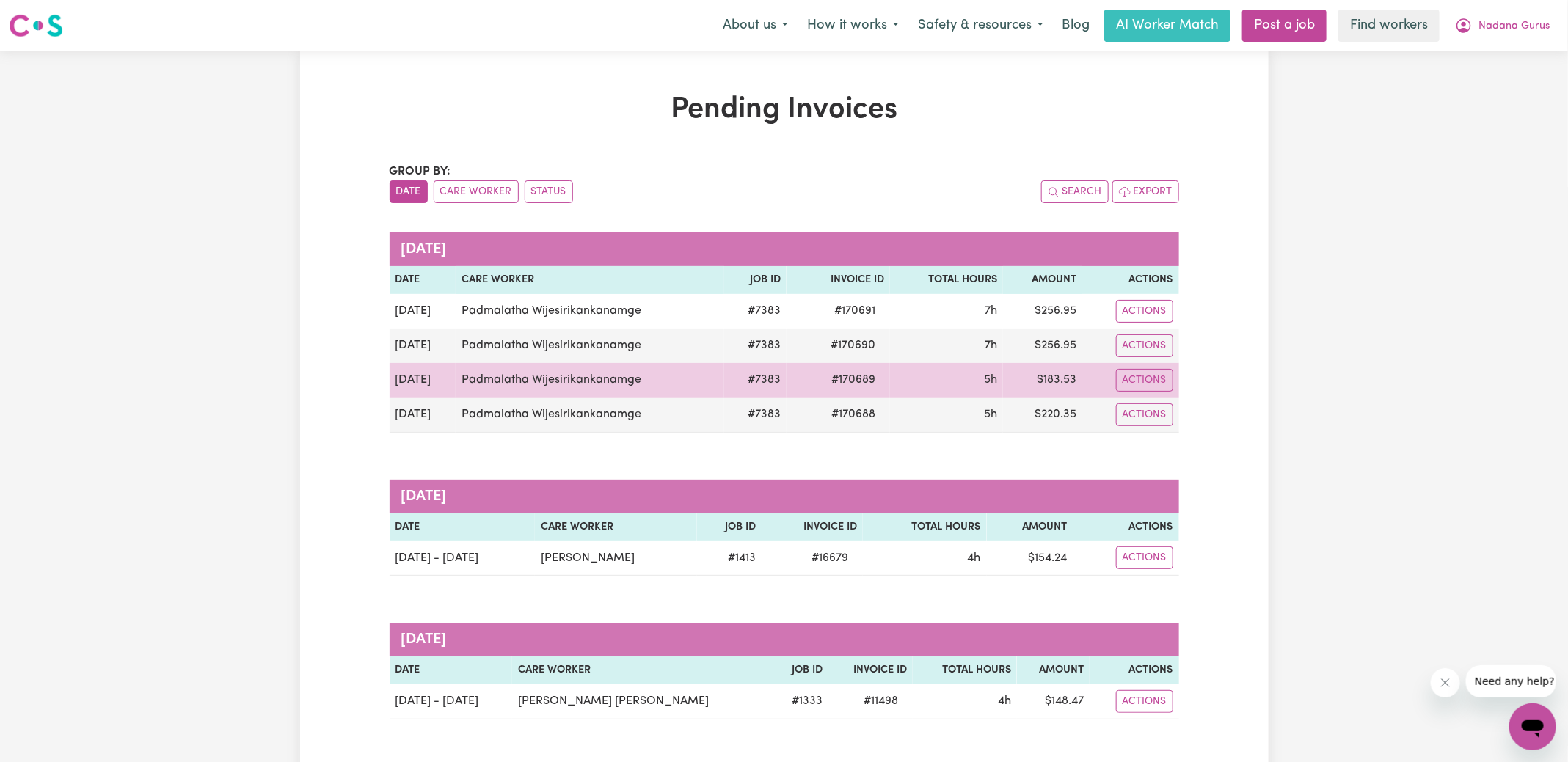
click at [1062, 375] on td "$ 183.53" at bounding box center [1043, 380] width 79 height 35
copy td "183.53"
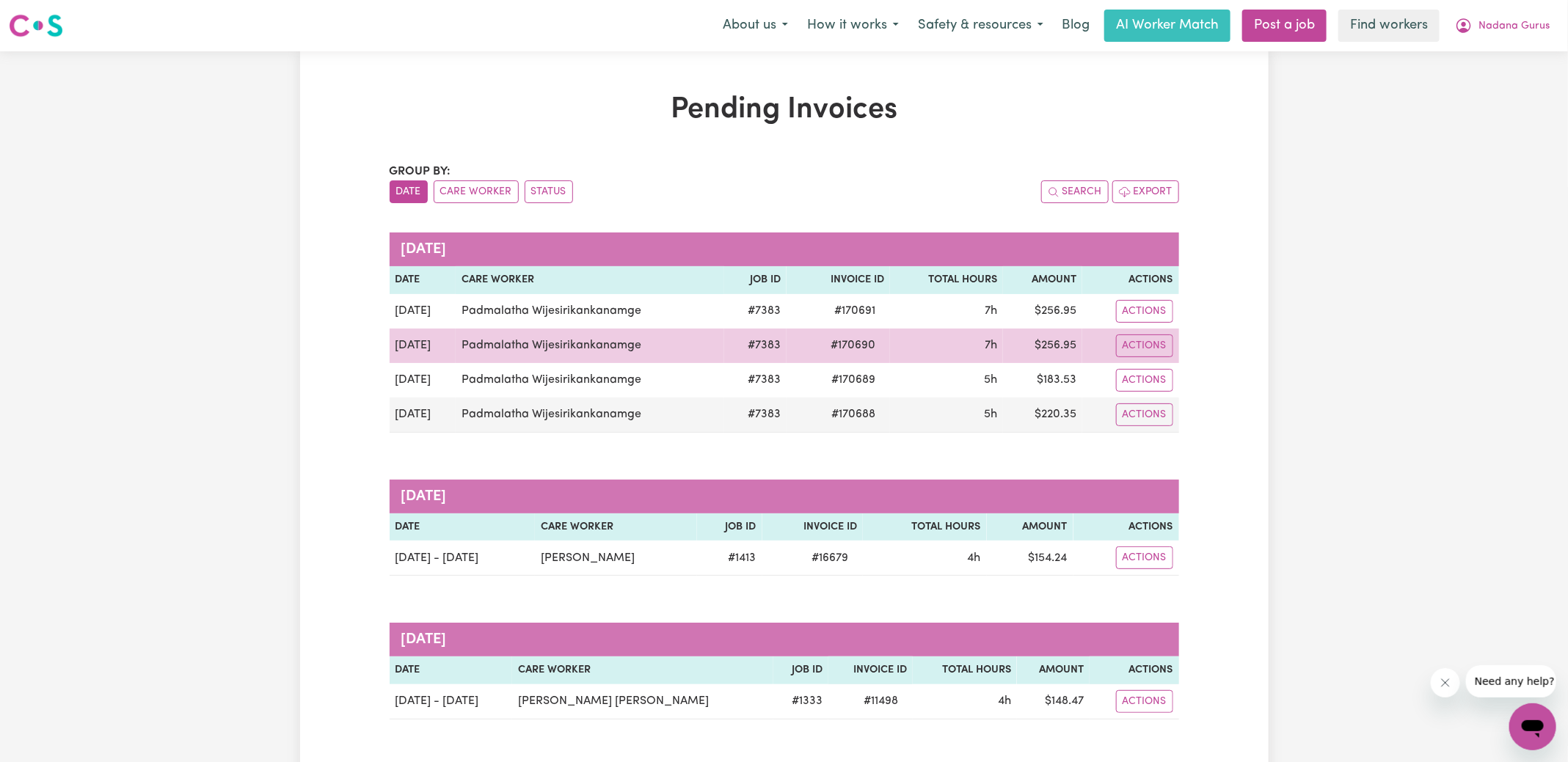
click at [1066, 349] on td "$ 256.95" at bounding box center [1043, 346] width 79 height 35
copy td "256.95"
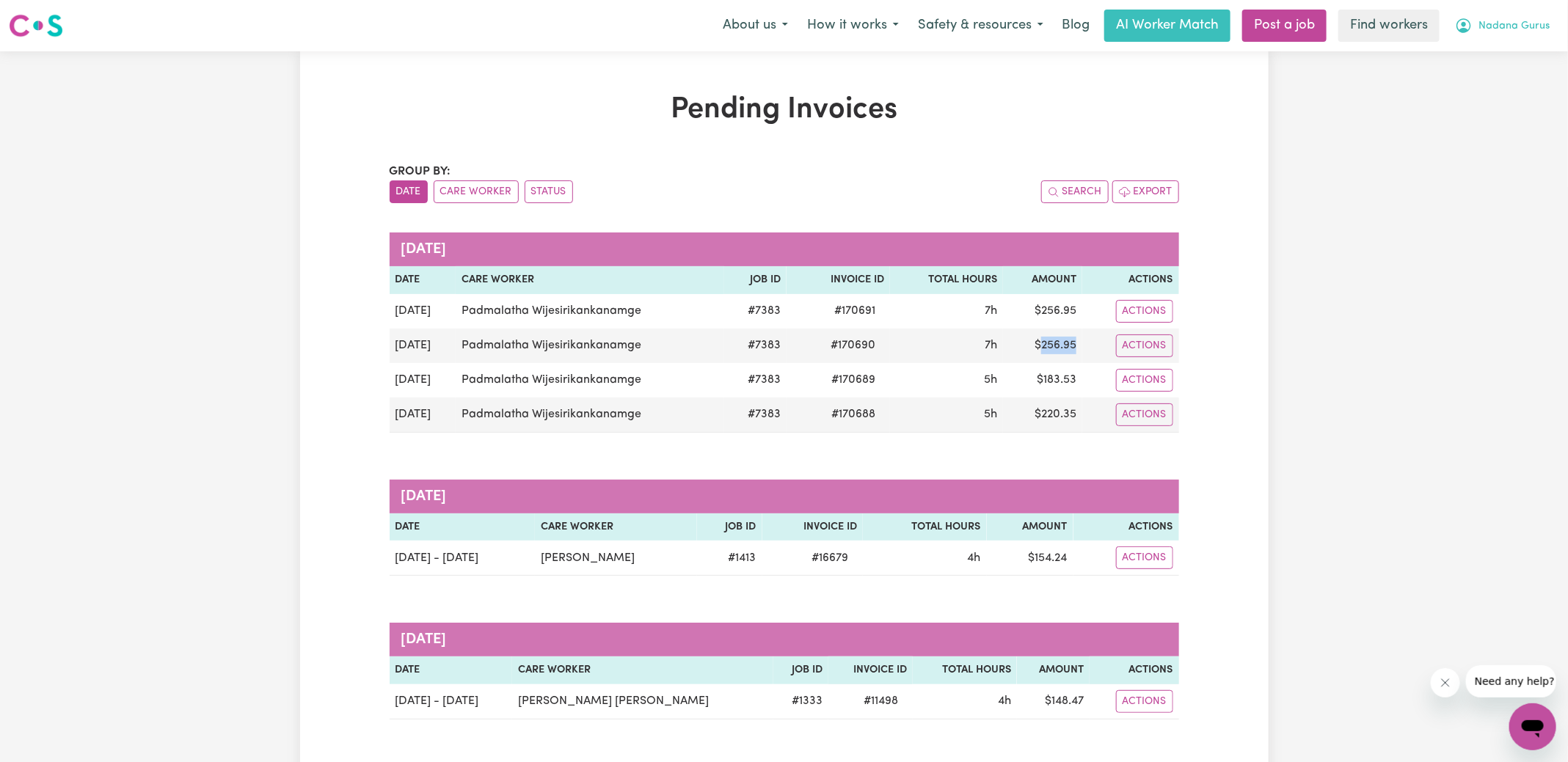
click at [1527, 23] on span "Nadana Gurus" at bounding box center [1514, 26] width 71 height 16
click at [1487, 88] on link "Logout" at bounding box center [1500, 84] width 116 height 28
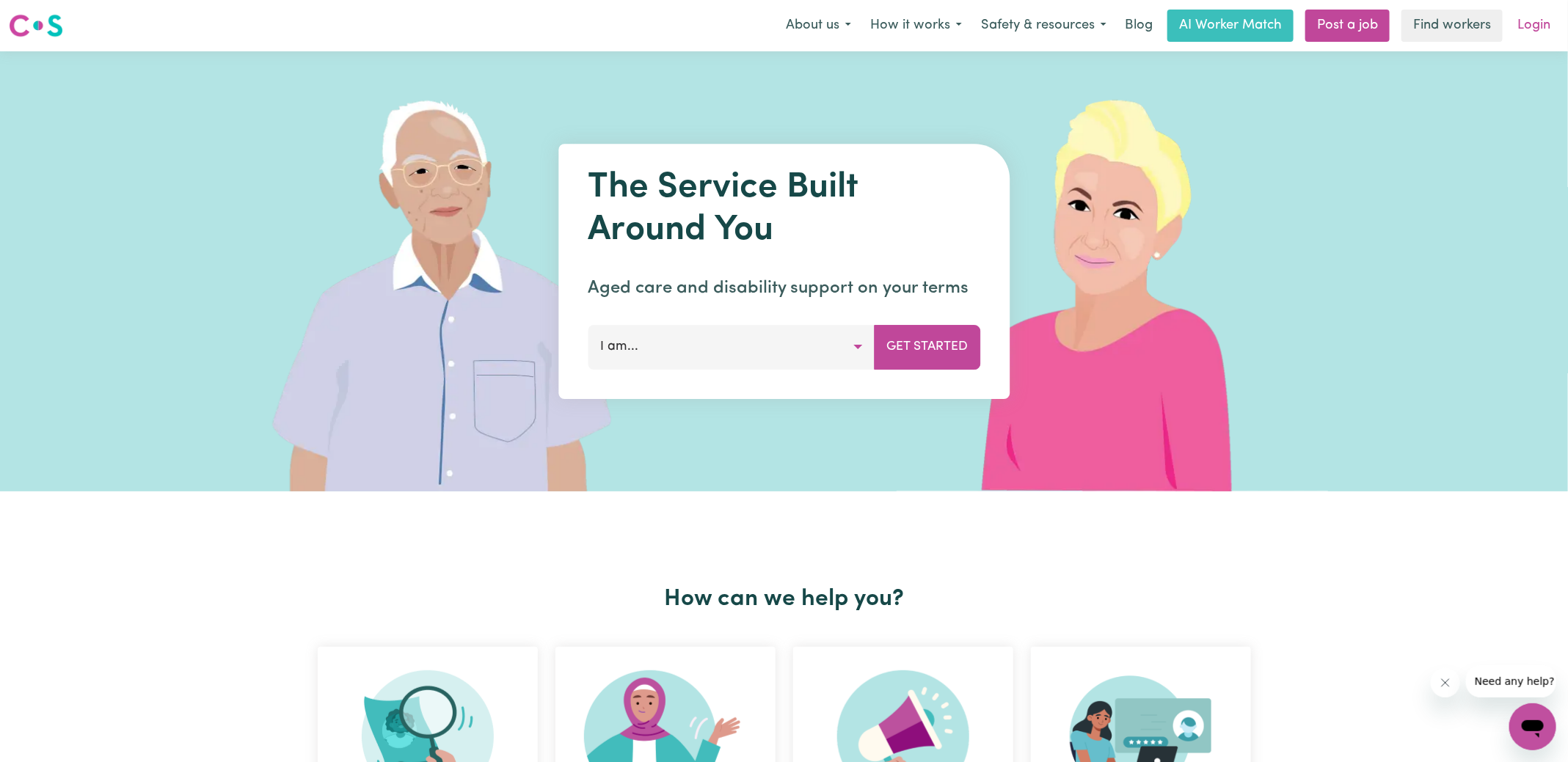
click at [1543, 29] on link "Login" at bounding box center [1533, 26] width 51 height 32
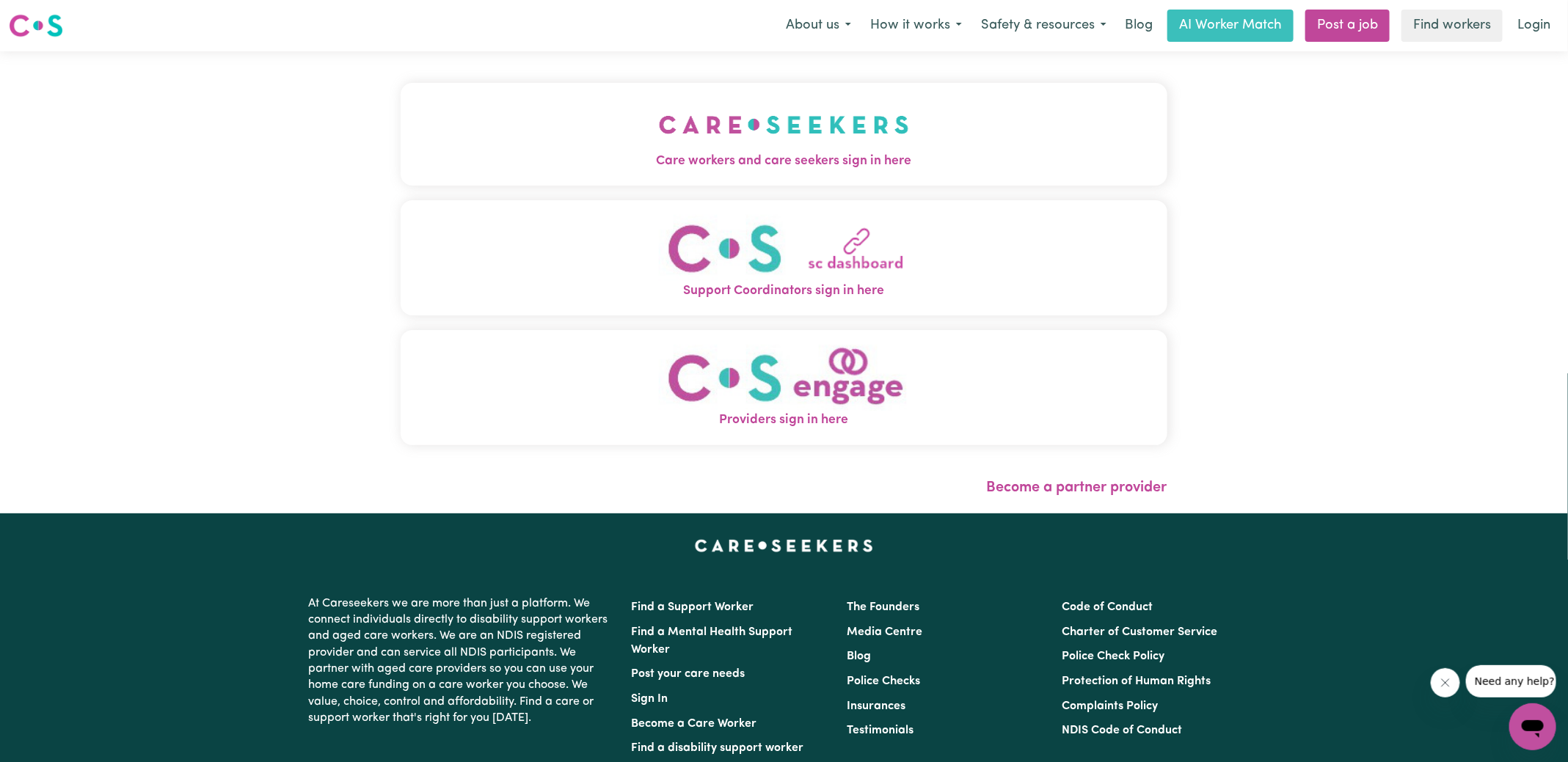
click at [800, 140] on img "Care workers and care seekers sign in here" at bounding box center [784, 125] width 250 height 54
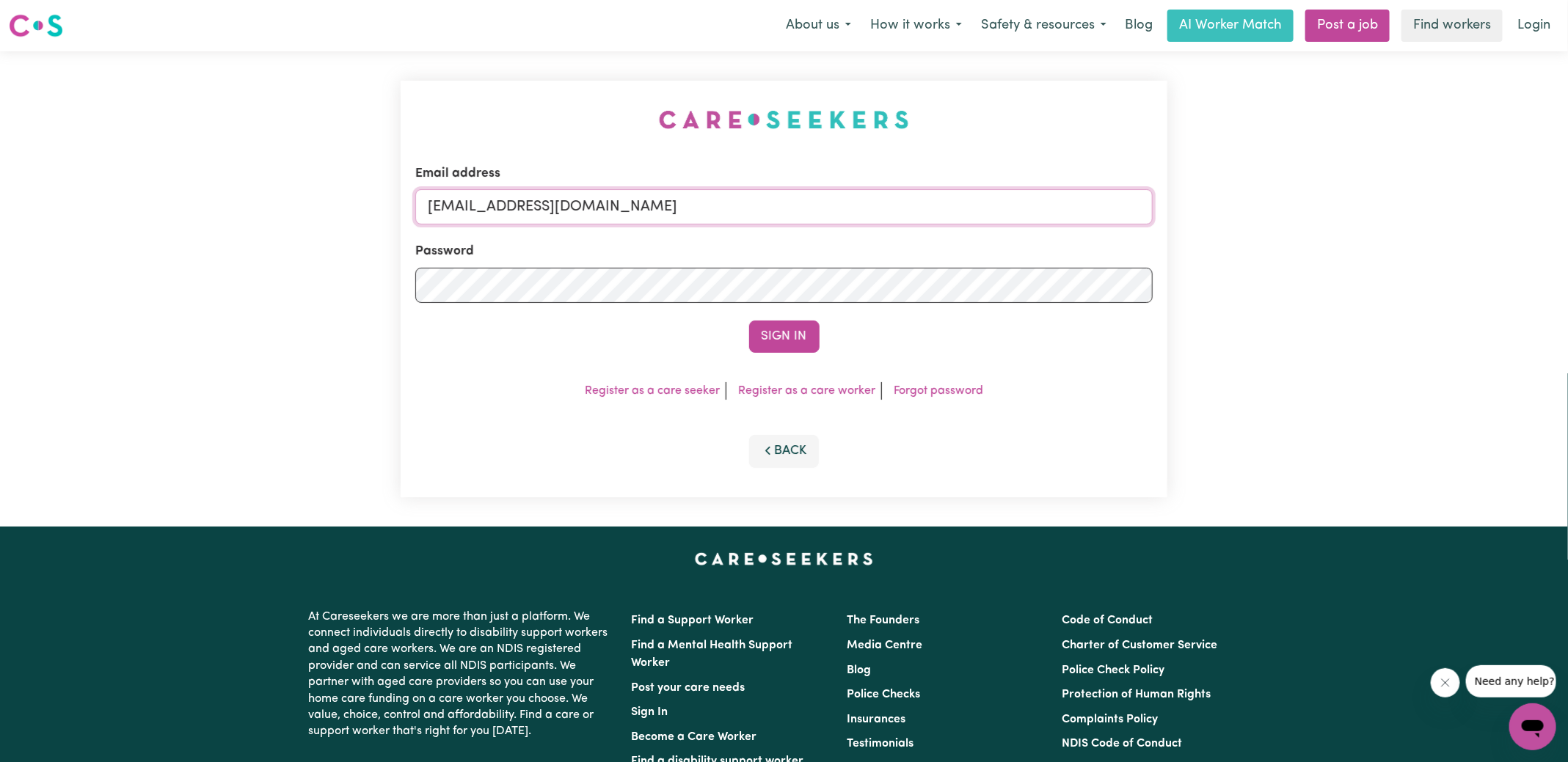
drag, startPoint x: 502, startPoint y: 206, endPoint x: 1049, endPoint y: 240, distance: 548.1
click at [1048, 241] on form "Email address [EMAIL_ADDRESS][DOMAIN_NAME] Password Sign In" at bounding box center [784, 258] width 737 height 189
type input "[EMAIL_ADDRESS][DOMAIN_NAME]"
click at [749, 321] on button "Sign In" at bounding box center [784, 337] width 71 height 32
